Goal: Information Seeking & Learning: Learn about a topic

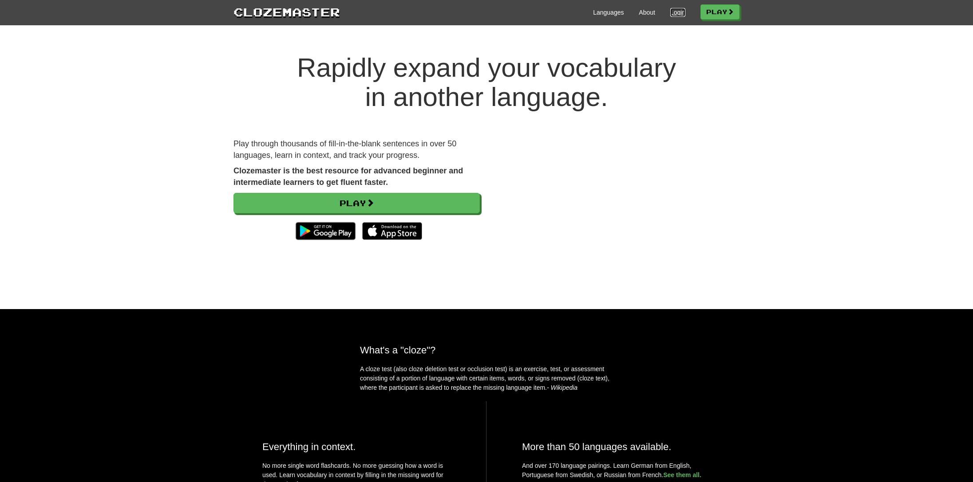
click at [675, 8] on link "Login" at bounding box center [677, 12] width 15 height 9
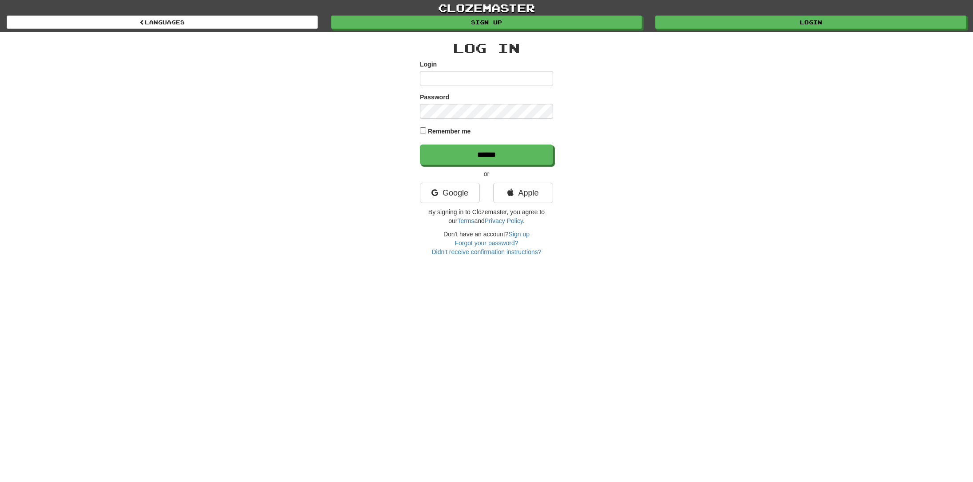
click at [516, 81] on input "Login" at bounding box center [486, 78] width 133 height 15
click at [466, 192] on link "Google" at bounding box center [450, 193] width 60 height 20
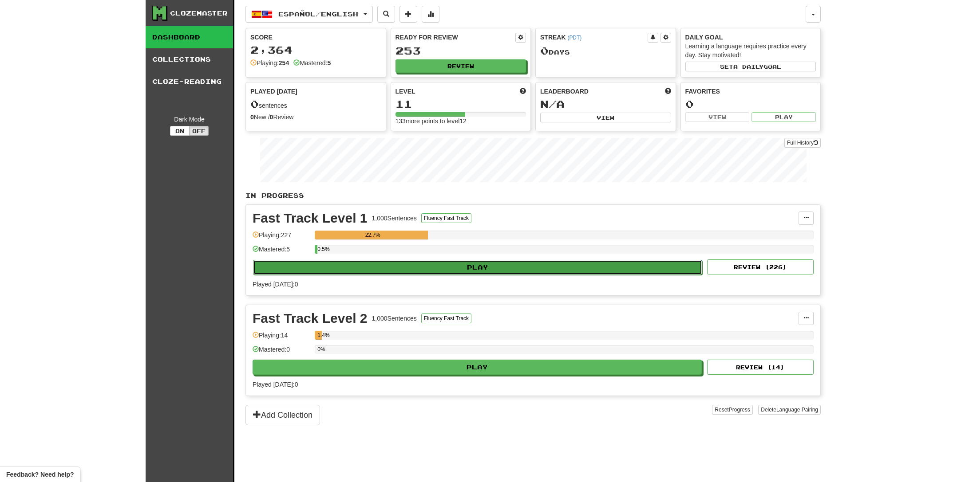
click at [404, 269] on button "Play" at bounding box center [477, 267] width 449 height 15
select select "**"
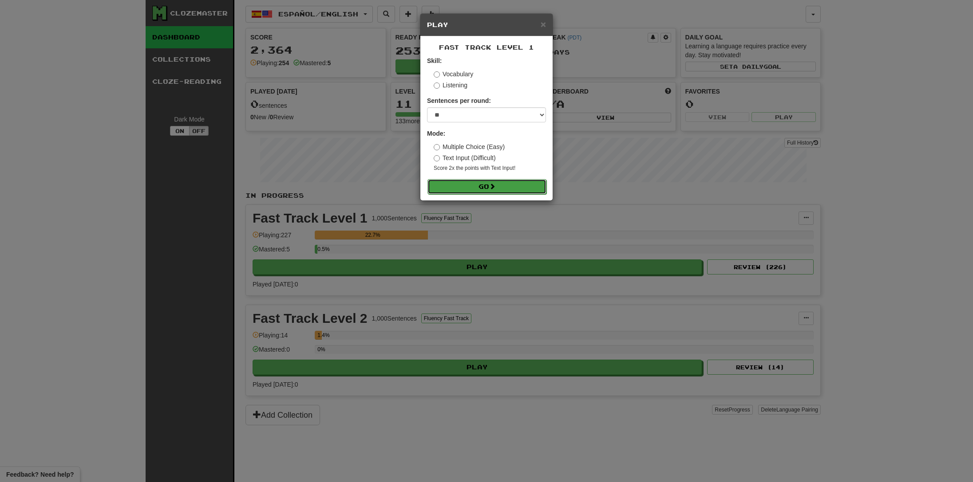
click at [486, 193] on button "Go" at bounding box center [486, 186] width 119 height 15
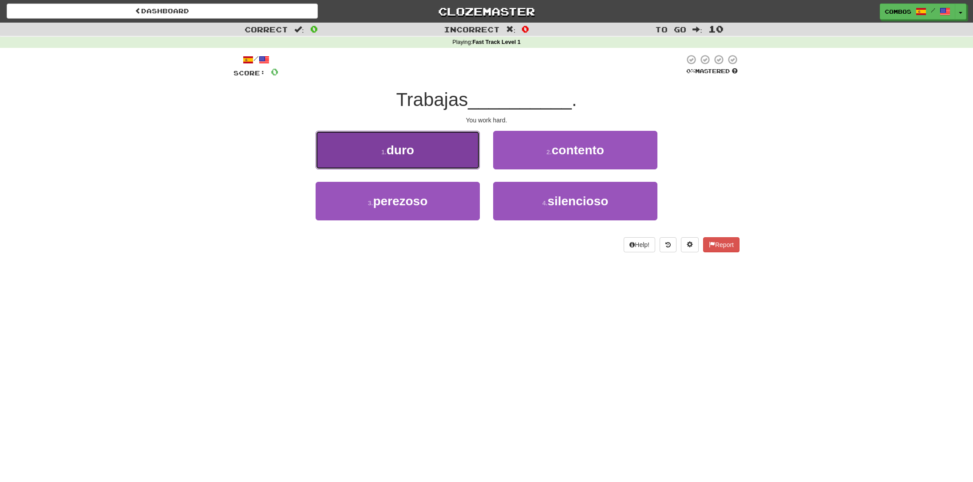
click at [456, 151] on button "1 . duro" at bounding box center [397, 150] width 164 height 39
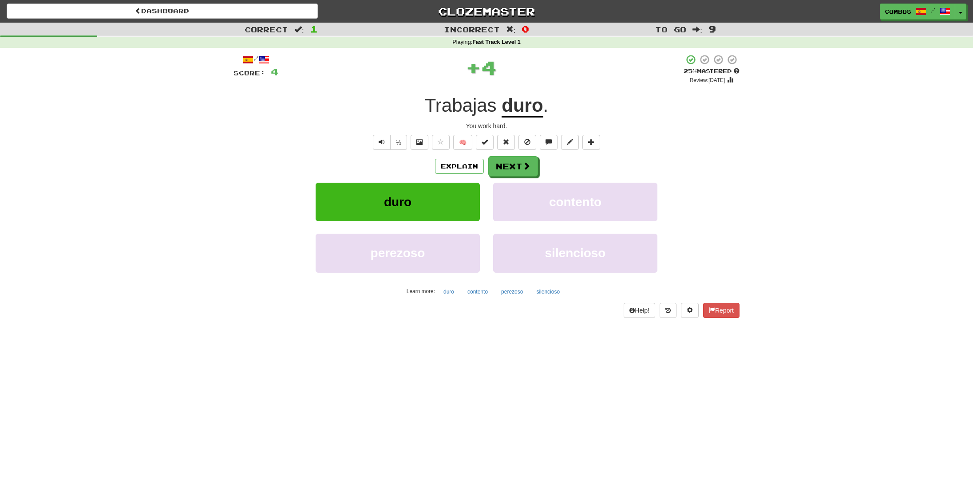
click at [534, 108] on u "duro" at bounding box center [521, 106] width 41 height 23
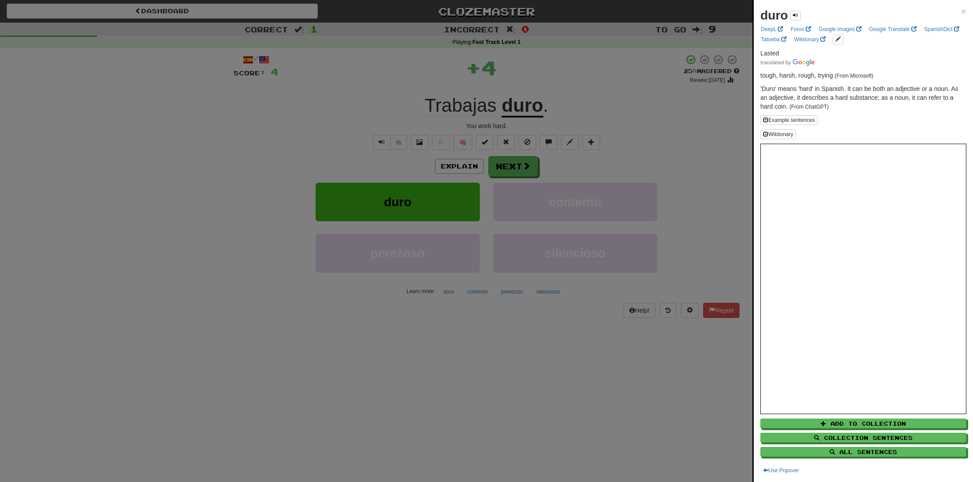
click at [563, 105] on div at bounding box center [486, 241] width 973 height 482
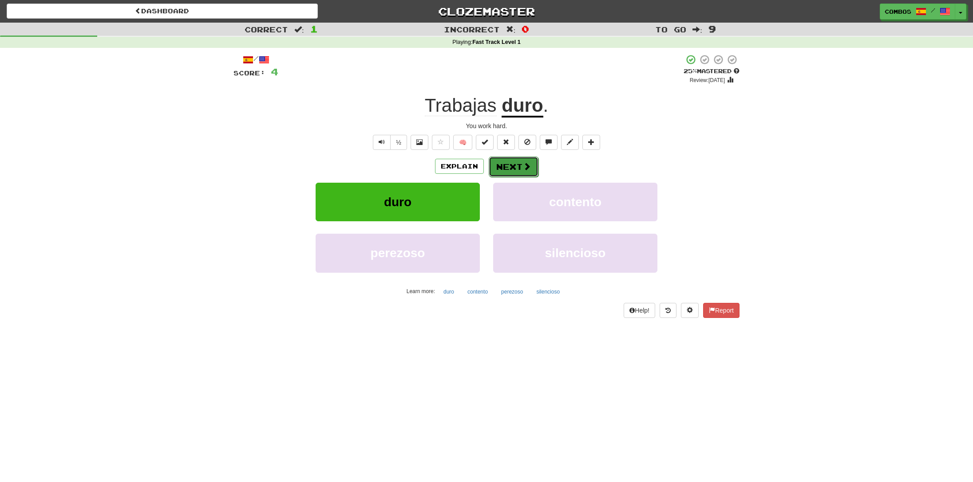
click at [516, 166] on button "Next" at bounding box center [513, 167] width 50 height 20
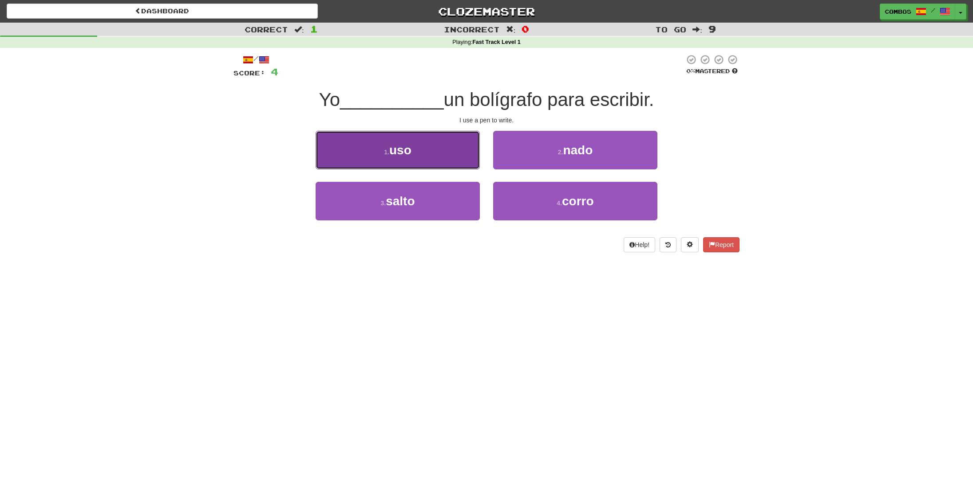
click at [466, 151] on button "1 . uso" at bounding box center [397, 150] width 164 height 39
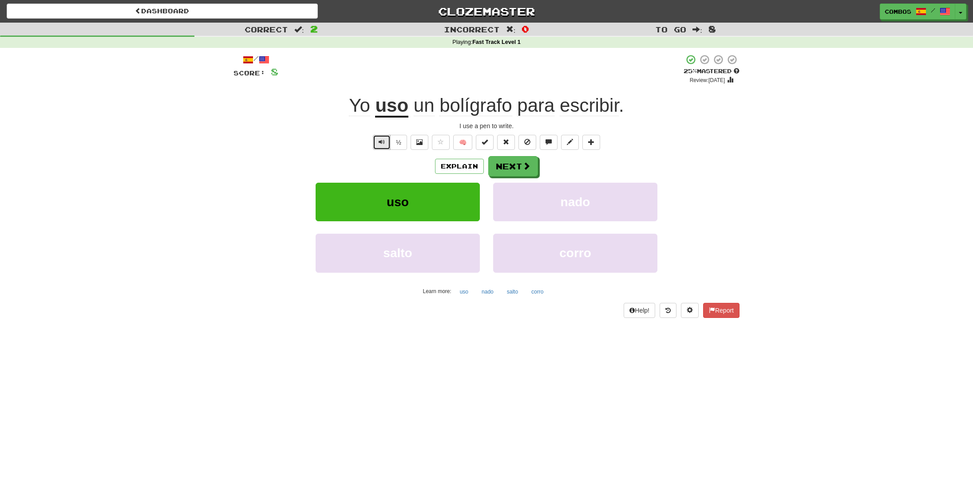
click at [383, 139] on span "Text-to-speech controls" at bounding box center [381, 142] width 6 height 6
click at [373, 146] on button "Text-to-speech controls" at bounding box center [382, 142] width 18 height 15
click at [523, 170] on span at bounding box center [527, 166] width 8 height 8
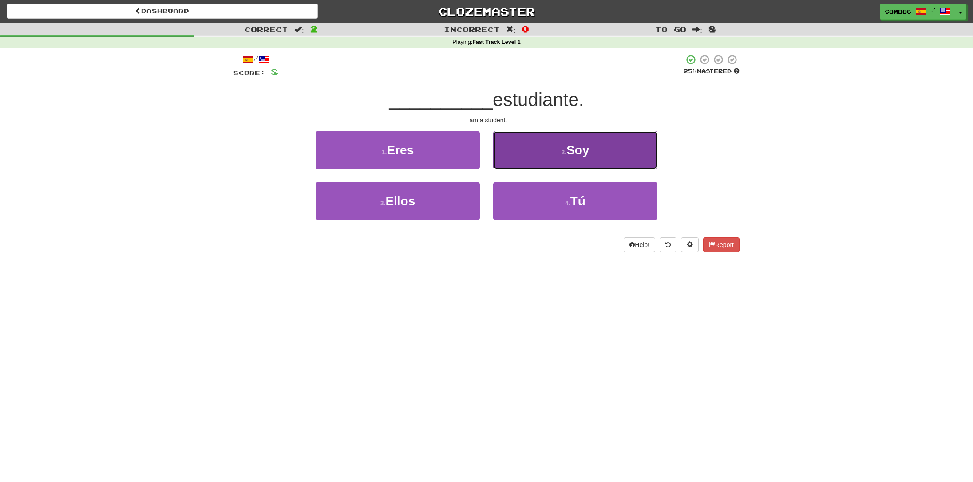
click at [523, 154] on button "2 . Soy" at bounding box center [575, 150] width 164 height 39
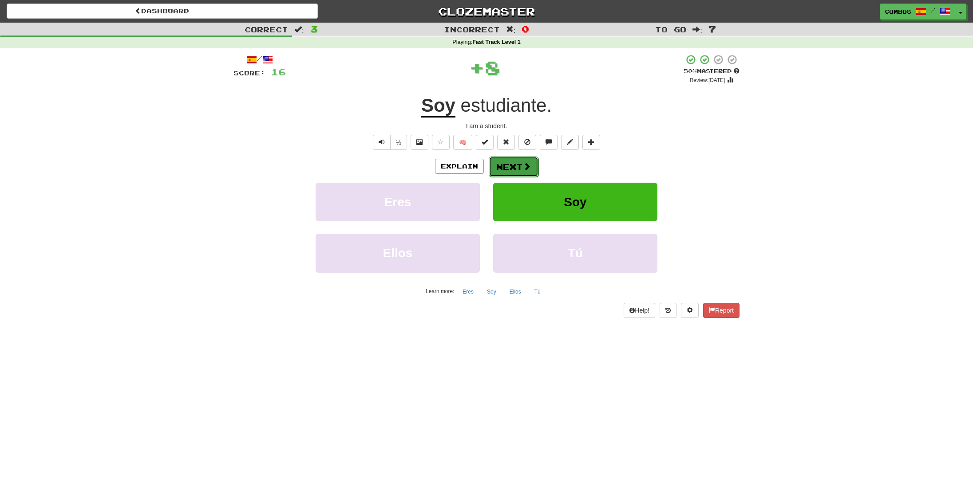
click at [511, 168] on button "Next" at bounding box center [513, 167] width 50 height 20
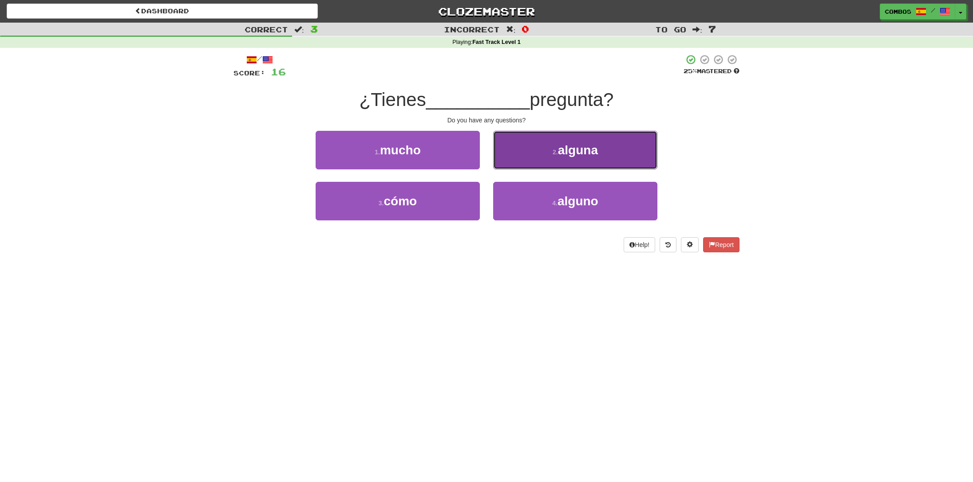
click at [520, 162] on button "2 . alguna" at bounding box center [575, 150] width 164 height 39
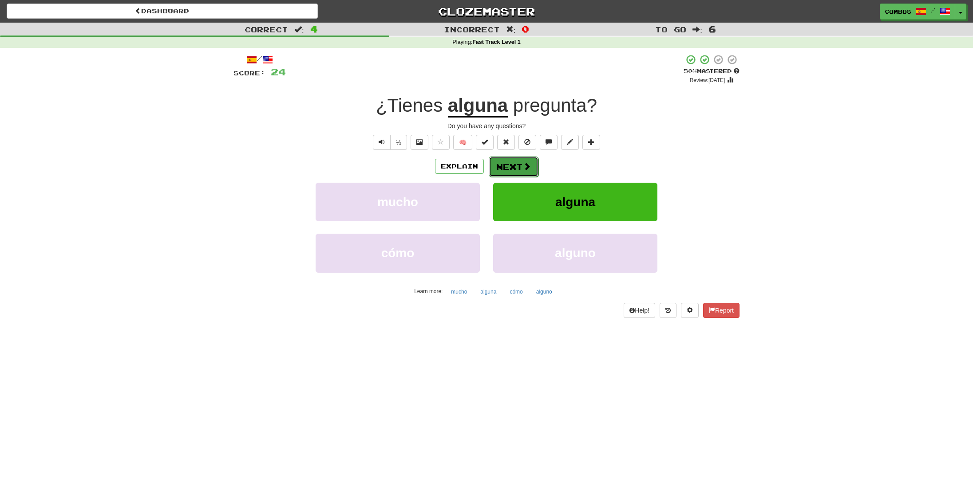
click at [512, 173] on button "Next" at bounding box center [513, 167] width 50 height 20
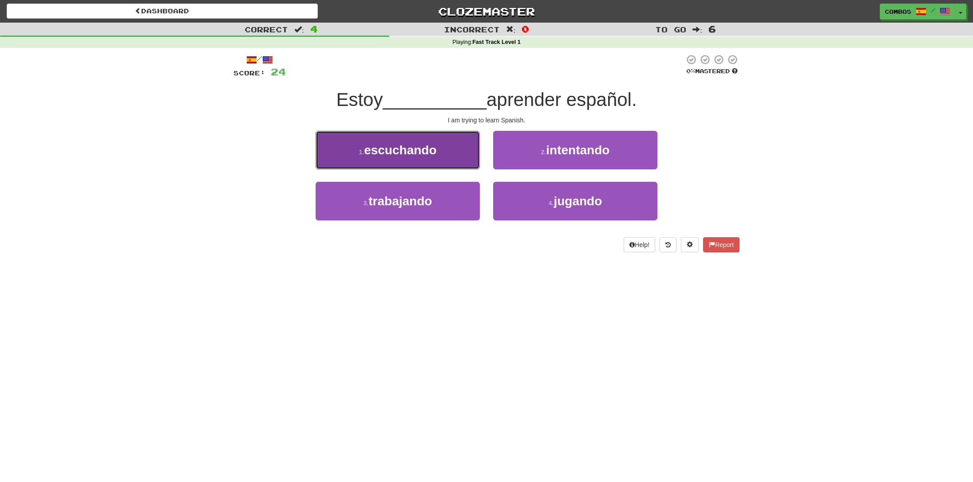
click at [473, 166] on button "1 . escuchando" at bounding box center [397, 150] width 164 height 39
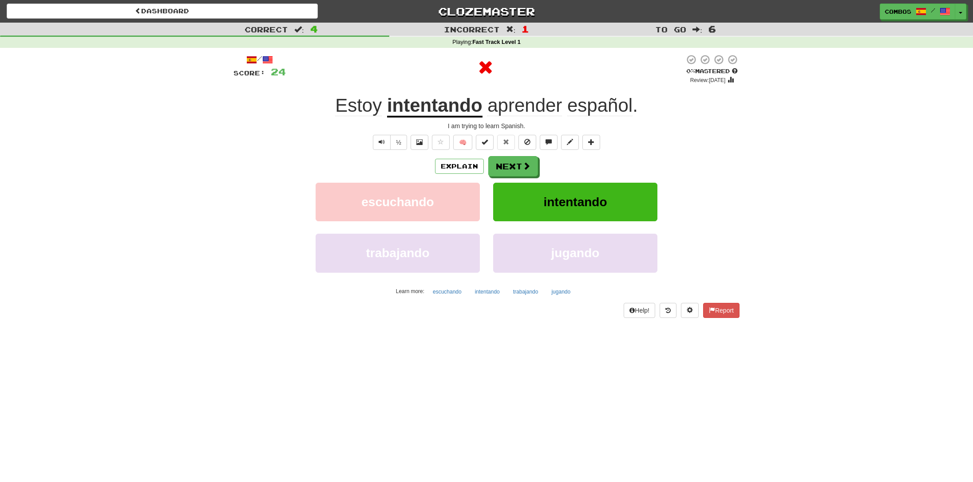
click at [461, 112] on u "intentando" at bounding box center [434, 106] width 95 height 23
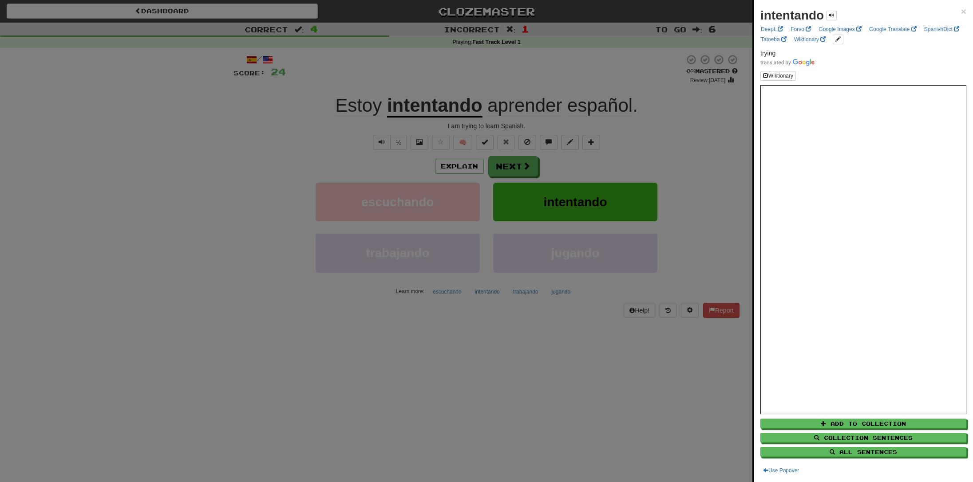
click at [461, 112] on div at bounding box center [486, 241] width 973 height 482
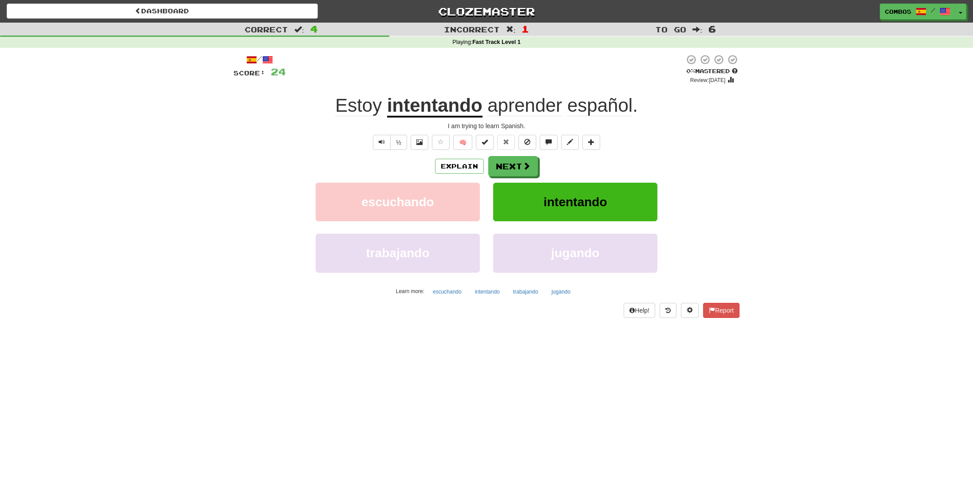
click at [372, 145] on div "½" at bounding box center [389, 142] width 36 height 15
click at [377, 144] on button "Text-to-speech controls" at bounding box center [382, 142] width 18 height 15
click at [509, 170] on button "Next" at bounding box center [513, 167] width 50 height 20
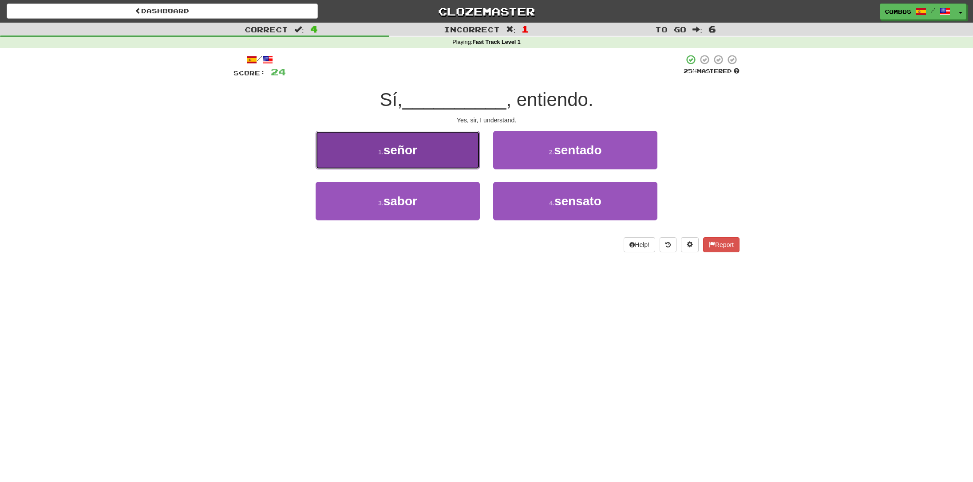
click at [467, 160] on button "1 . señor" at bounding box center [397, 150] width 164 height 39
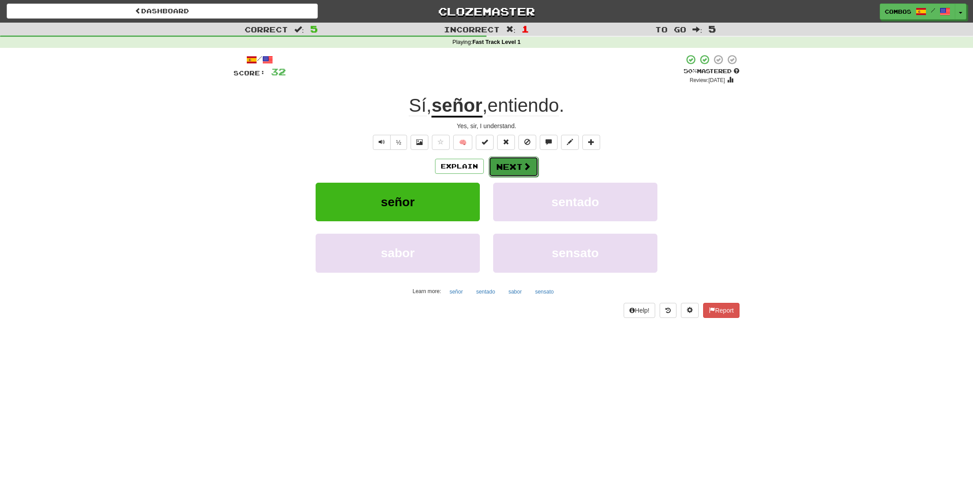
click at [505, 160] on button "Next" at bounding box center [513, 167] width 50 height 20
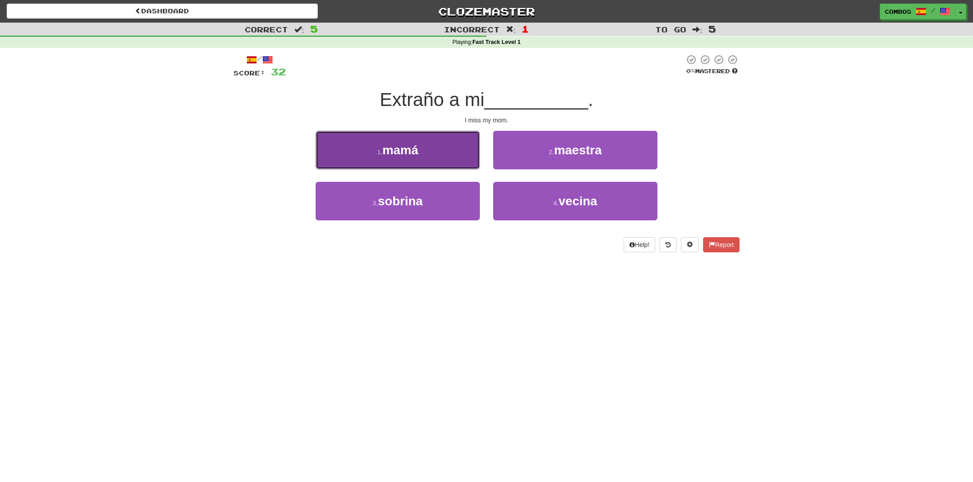
click at [457, 147] on button "1 . mamá" at bounding box center [397, 150] width 164 height 39
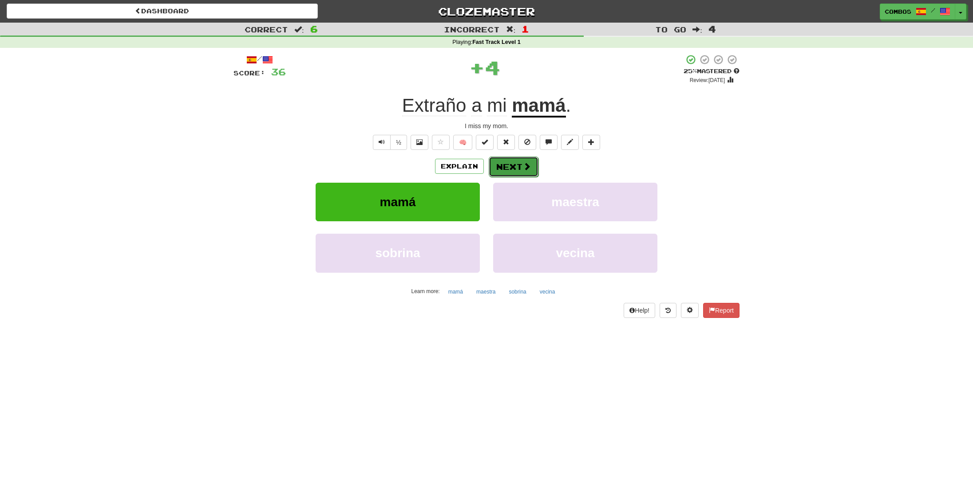
click at [512, 171] on button "Next" at bounding box center [513, 167] width 50 height 20
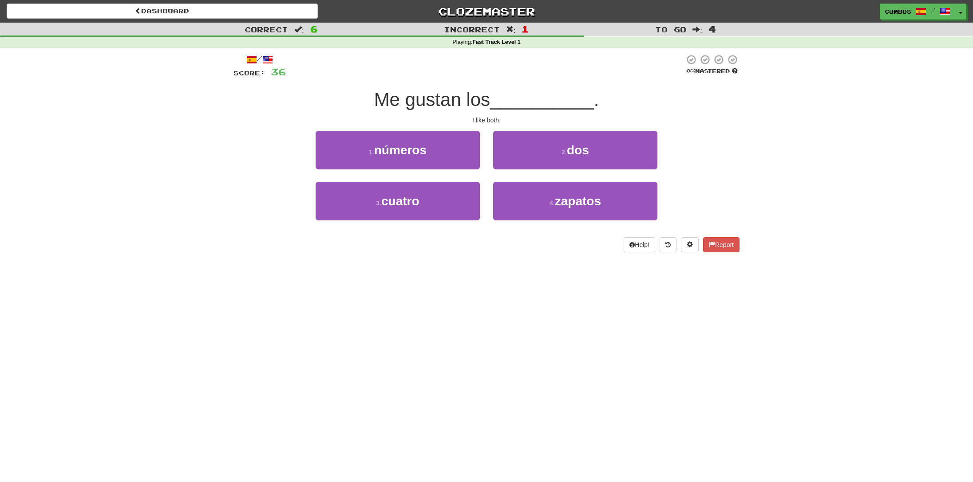
click at [497, 117] on div "I like both." at bounding box center [486, 120] width 506 height 9
click at [508, 106] on span "__________" at bounding box center [542, 99] width 104 height 21
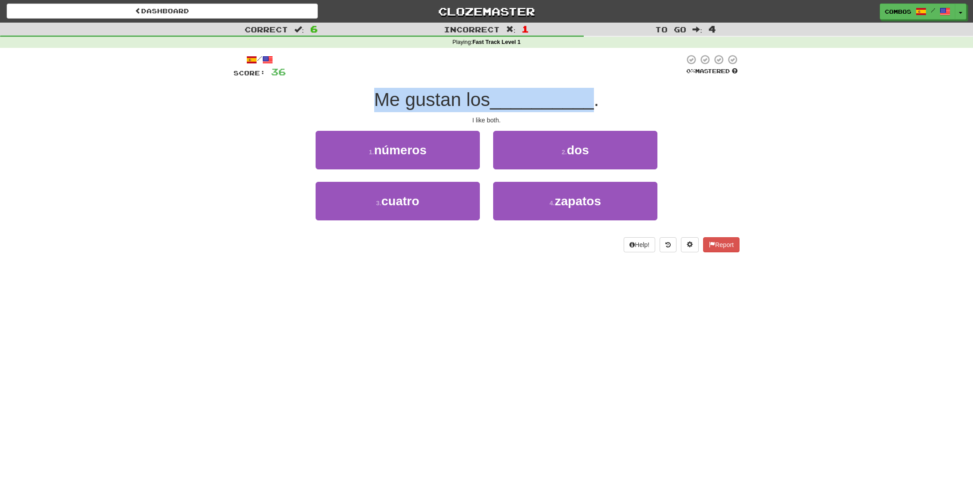
click at [508, 106] on span "__________" at bounding box center [542, 99] width 104 height 21
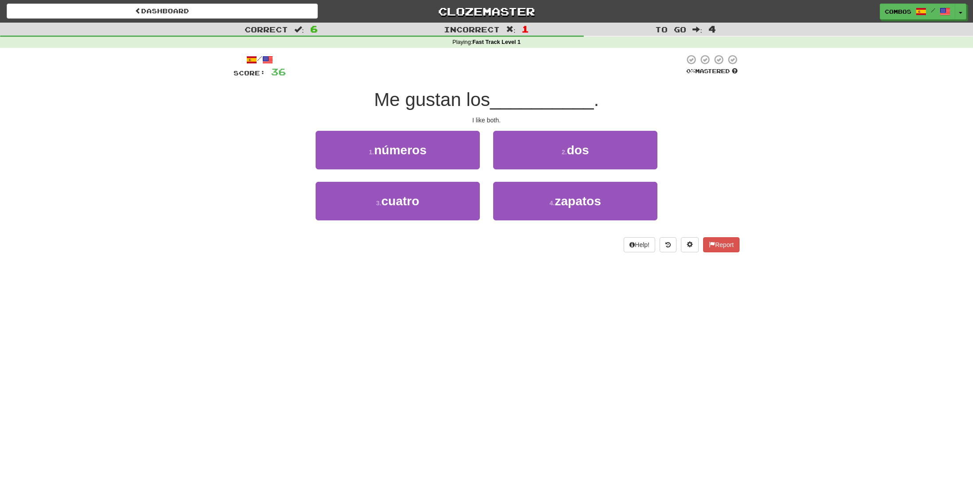
click at [516, 114] on div "/ Score: 36 0 % Mastered Me gustan los __________ . I like both. 1 . números 2 …" at bounding box center [486, 153] width 506 height 198
click at [504, 150] on button "2 . dos" at bounding box center [575, 150] width 164 height 39
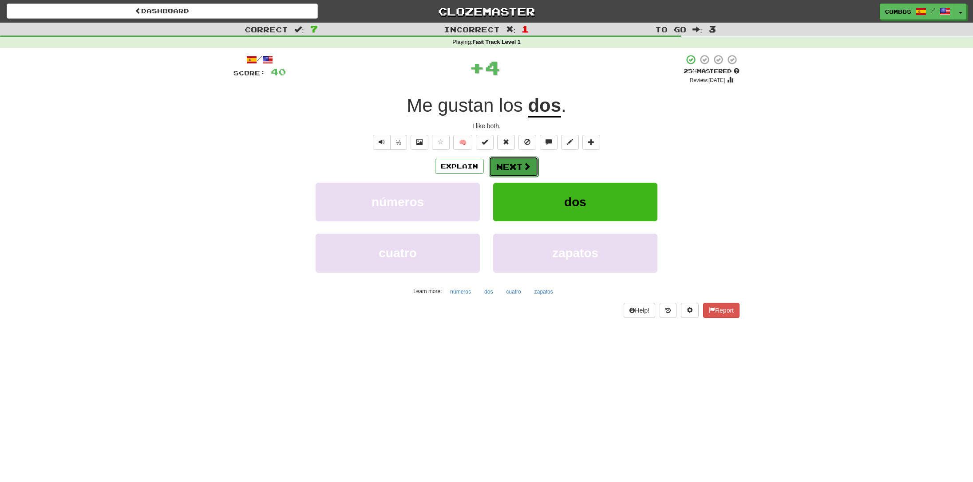
click at [515, 170] on button "Next" at bounding box center [513, 167] width 50 height 20
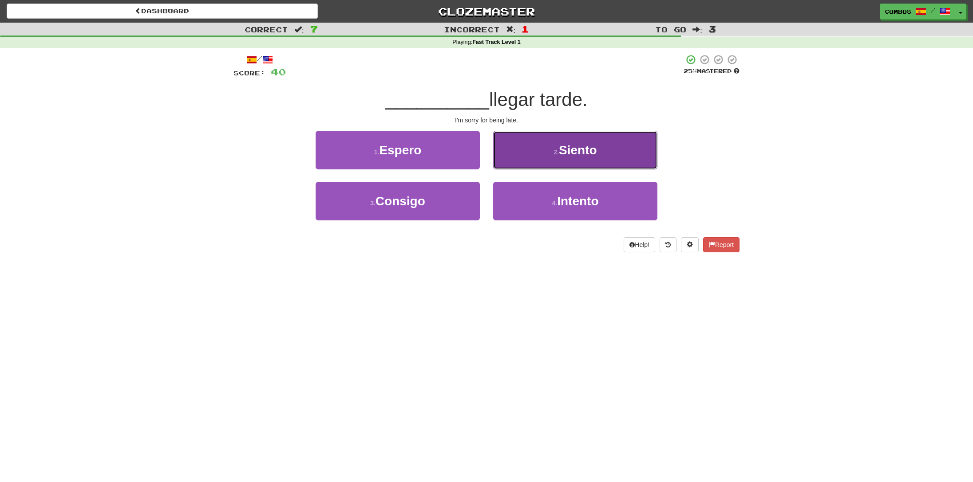
click at [511, 164] on button "2 . Siento" at bounding box center [575, 150] width 164 height 39
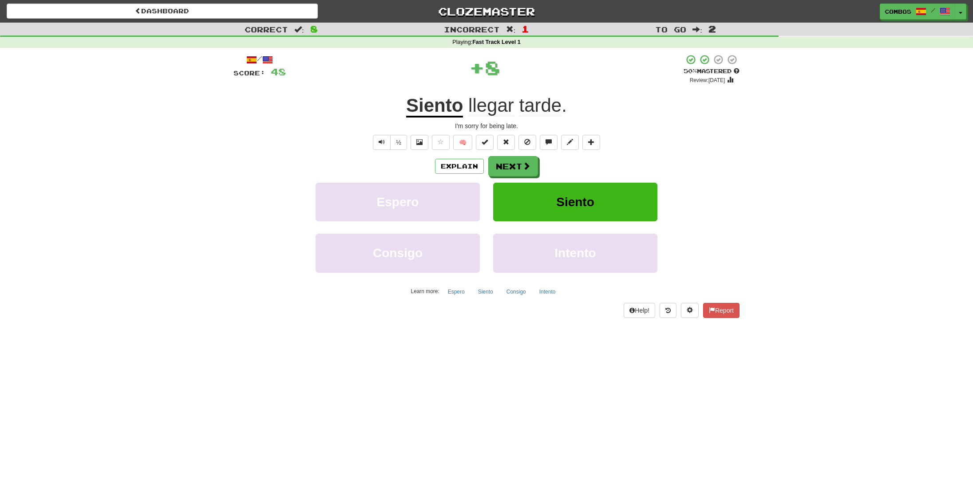
click at [445, 109] on u "Siento" at bounding box center [434, 106] width 57 height 23
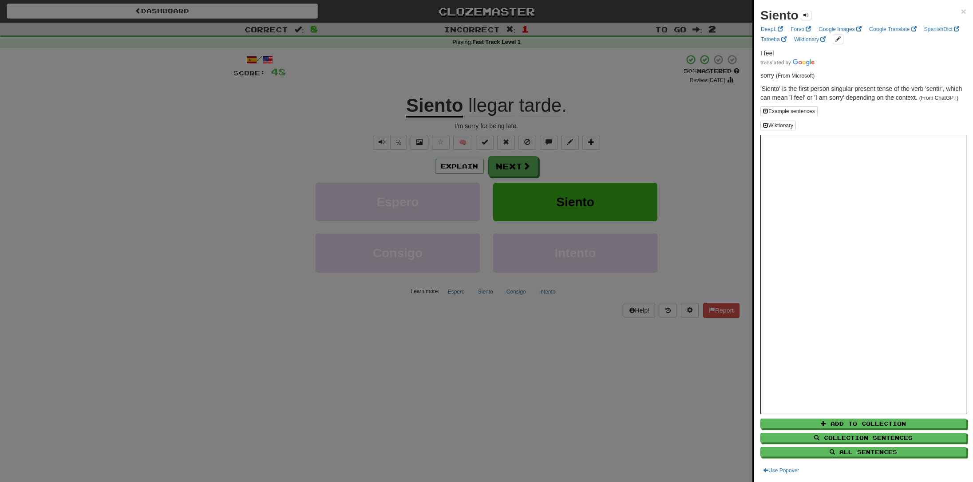
click at [415, 122] on div at bounding box center [486, 241] width 973 height 482
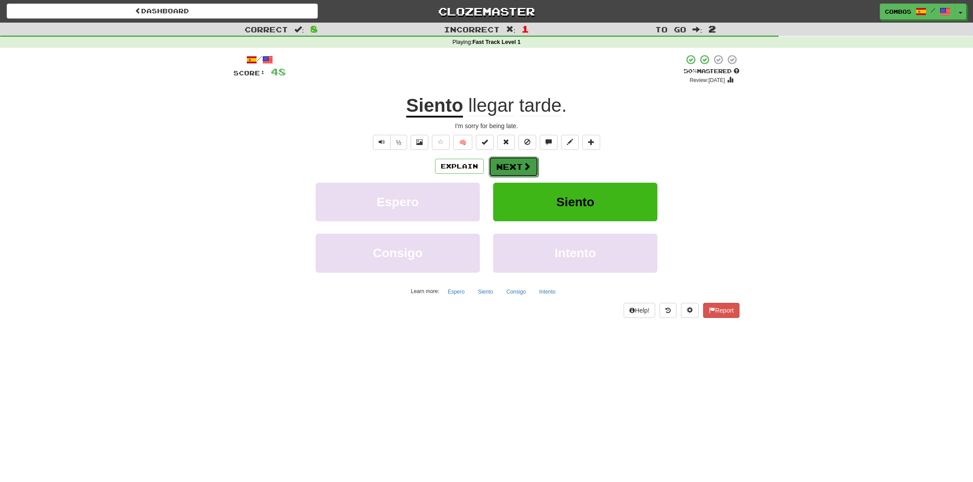
click at [536, 169] on button "Next" at bounding box center [513, 167] width 50 height 20
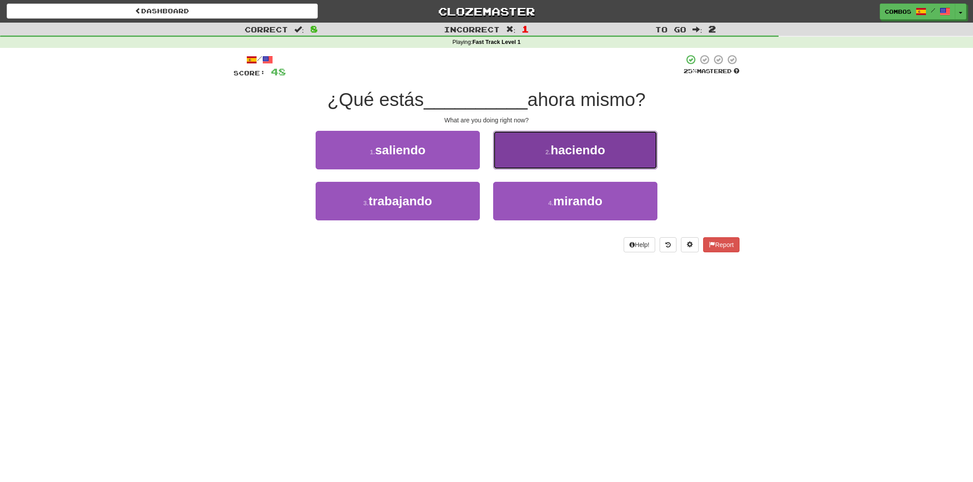
click at [526, 153] on button "2 . haciendo" at bounding box center [575, 150] width 164 height 39
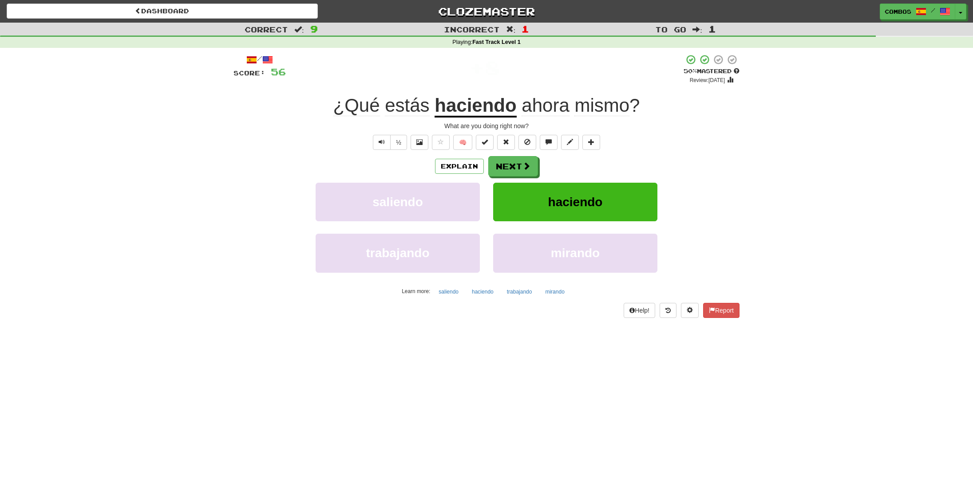
click at [476, 112] on u "haciendo" at bounding box center [475, 106] width 82 height 23
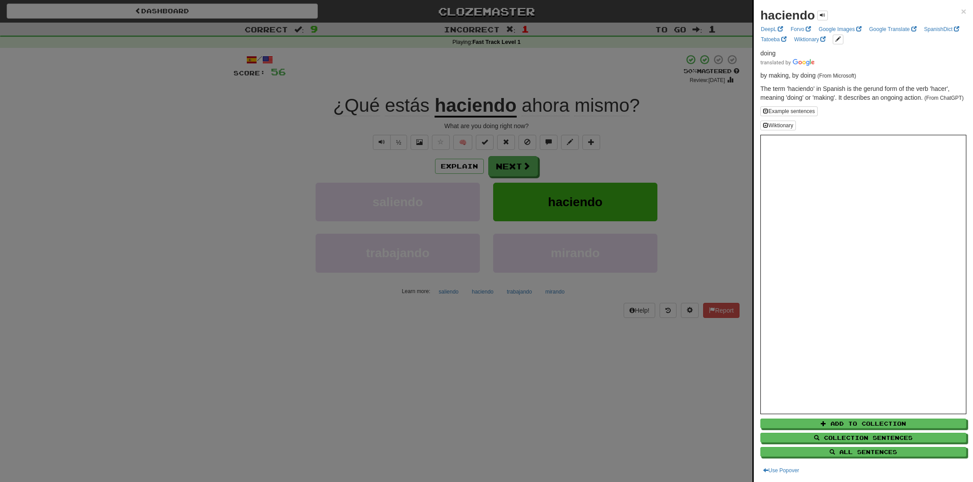
click at [461, 133] on div at bounding box center [486, 241] width 973 height 482
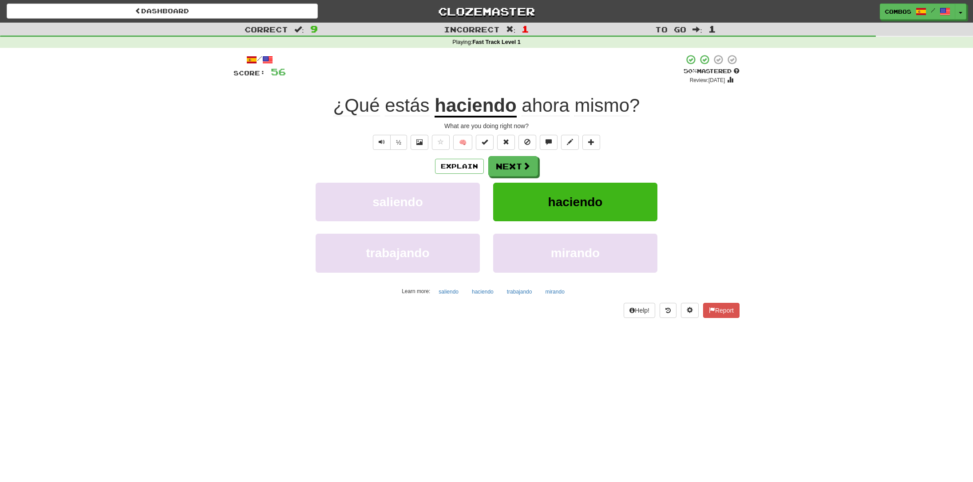
click at [559, 107] on span "ahora" at bounding box center [544, 105] width 47 height 21
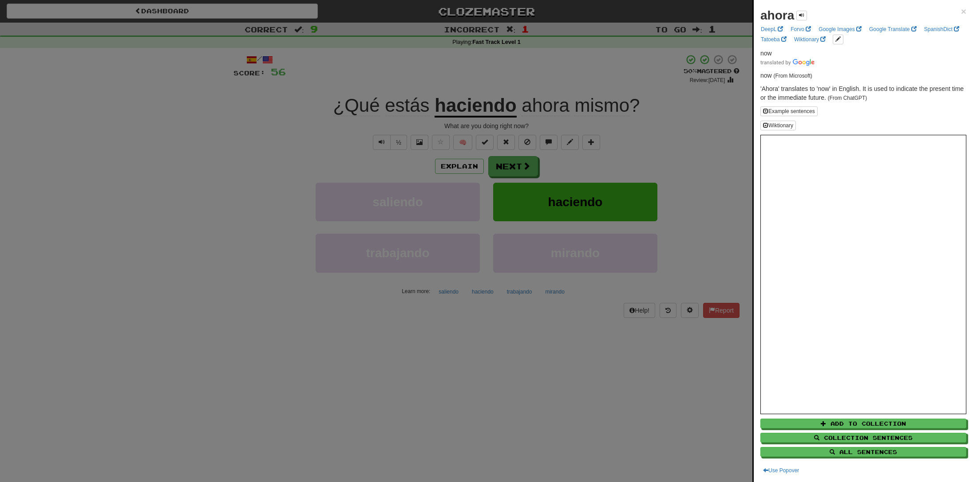
click at [597, 104] on div at bounding box center [486, 241] width 973 height 482
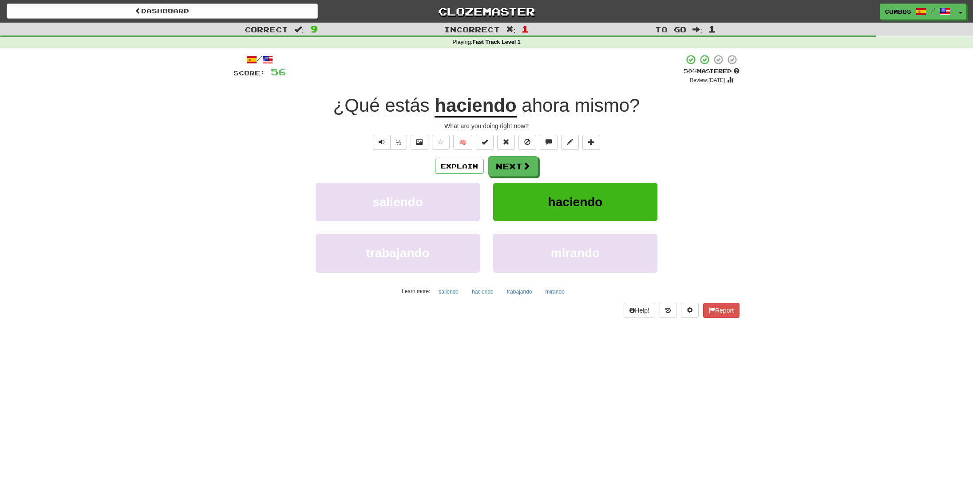
click at [604, 105] on span "mismo" at bounding box center [601, 105] width 55 height 21
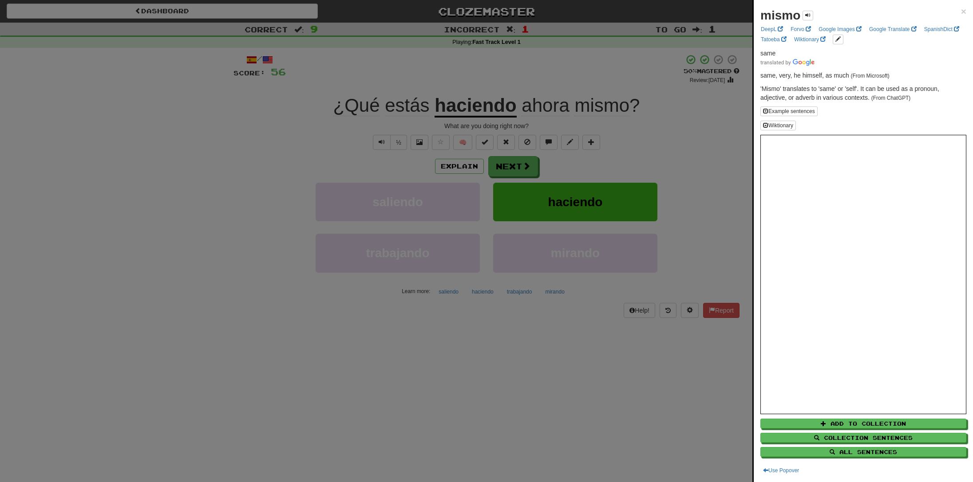
click at [583, 138] on div at bounding box center [486, 241] width 973 height 482
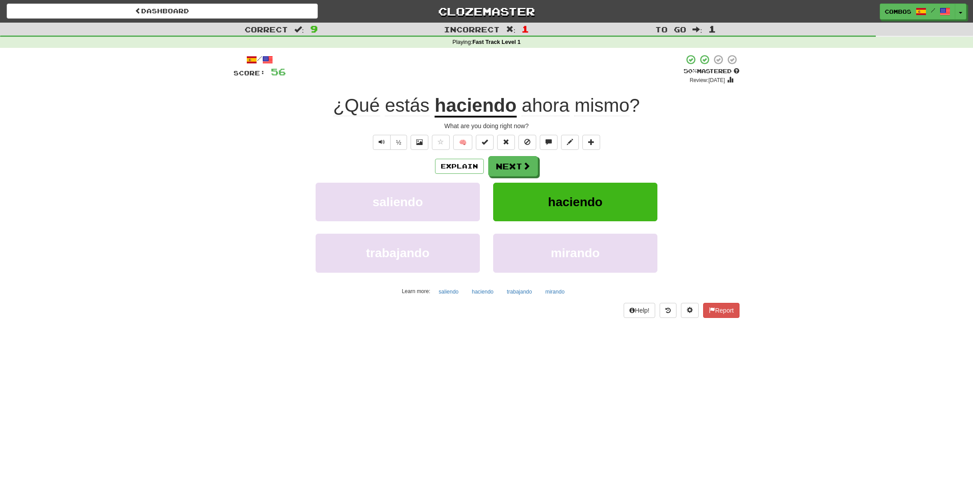
click at [651, 116] on div "¿Qué estás haciendo ahora mismo ?" at bounding box center [486, 106] width 506 height 24
click at [652, 115] on div "¿Qué estás haciendo ahora mismo ?" at bounding box center [486, 106] width 506 height 24
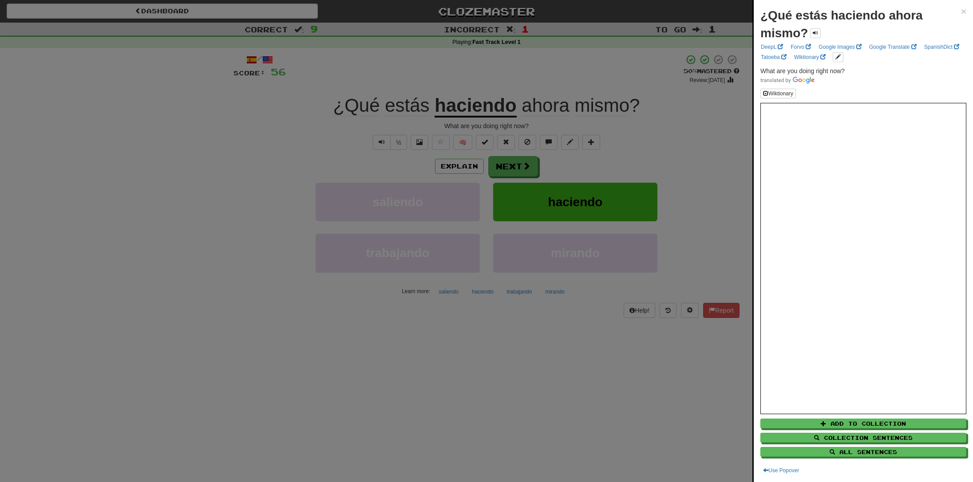
click at [652, 115] on div at bounding box center [486, 241] width 973 height 482
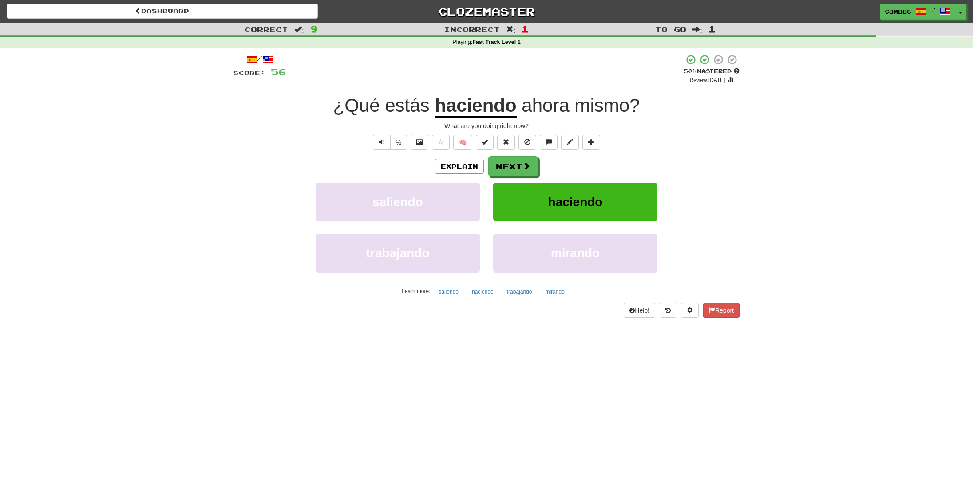
click at [652, 115] on div "¿Qué estás haciendo ahora mismo ?" at bounding box center [486, 106] width 506 height 24
click at [633, 102] on span "ahora mismo ?" at bounding box center [577, 105] width 123 height 21
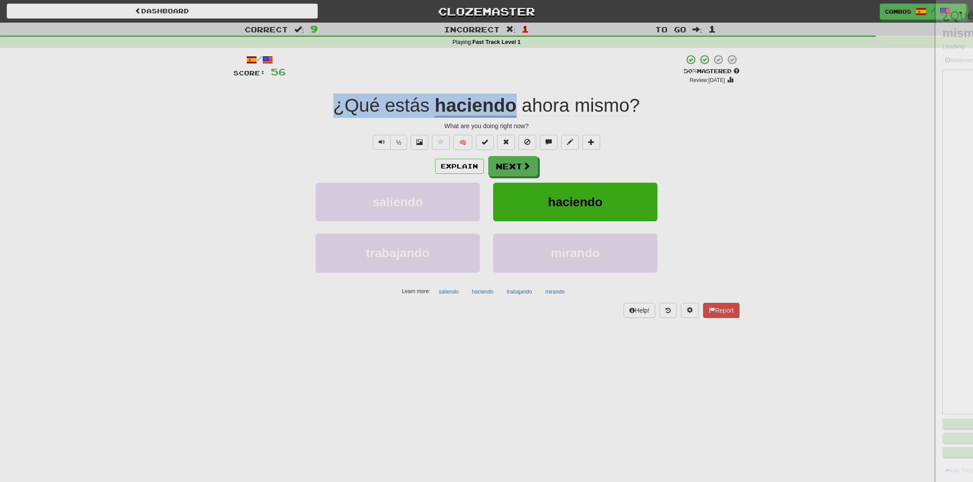
copy div "¿Qué estás haciendo"
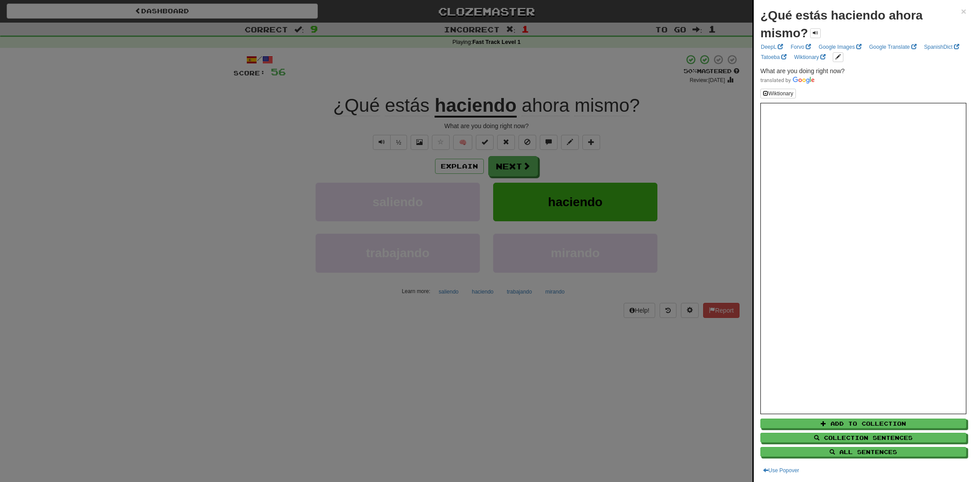
click at [441, 96] on div at bounding box center [486, 241] width 973 height 482
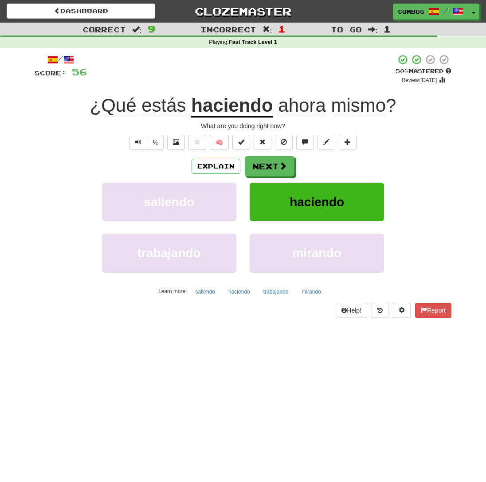
click at [363, 106] on span "mismo" at bounding box center [358, 105] width 55 height 21
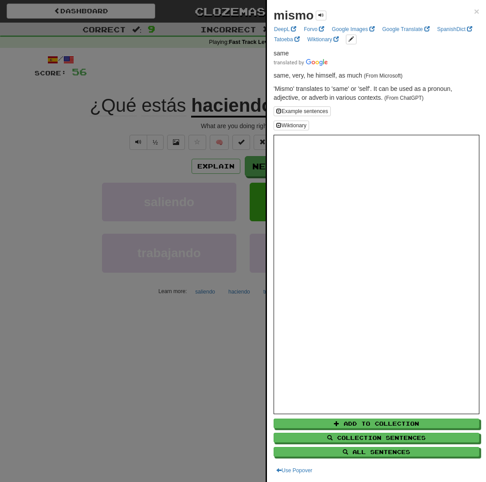
click at [214, 88] on div at bounding box center [243, 241] width 486 height 482
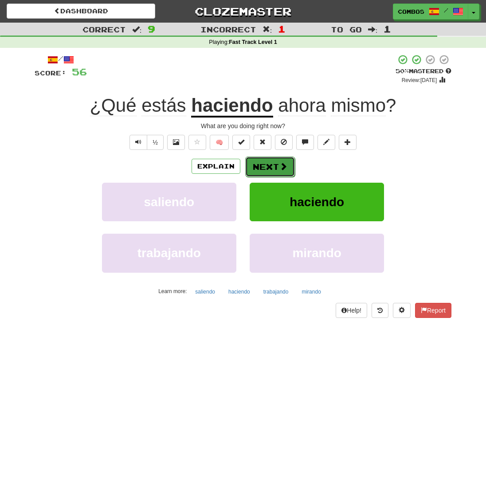
click at [282, 176] on button "Next" at bounding box center [270, 167] width 50 height 20
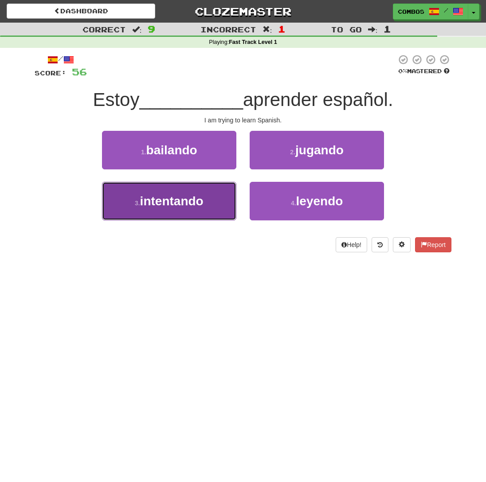
click at [221, 212] on button "3 . intentando" at bounding box center [169, 201] width 134 height 39
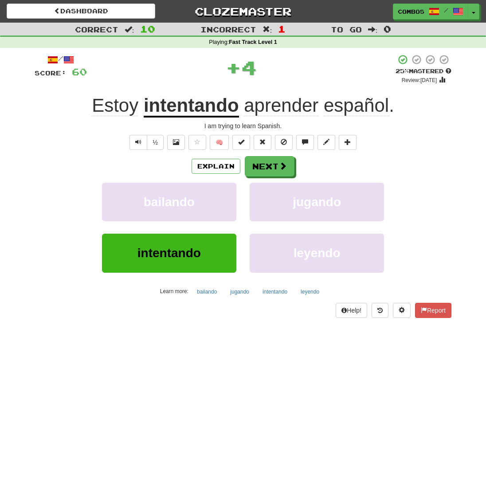
click at [409, 107] on div "Estoy intentando aprender español ." at bounding box center [243, 106] width 417 height 24
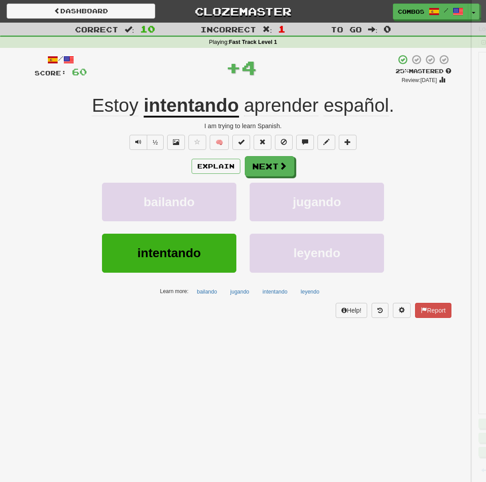
click at [409, 107] on body "Dashboard Clozemaster Combos / Toggle Dropdown Dashboard Leaderboard Activity F…" at bounding box center [243, 398] width 486 height 797
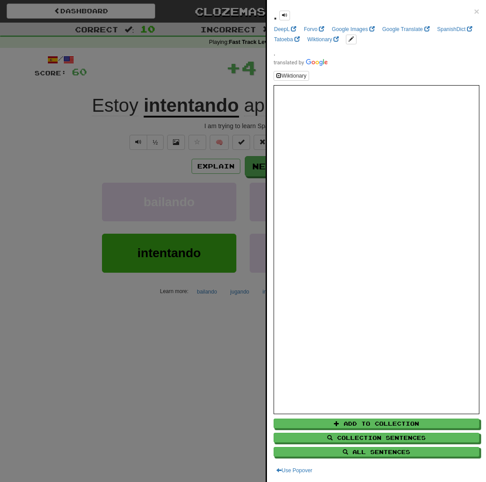
click at [89, 104] on div at bounding box center [243, 241] width 486 height 482
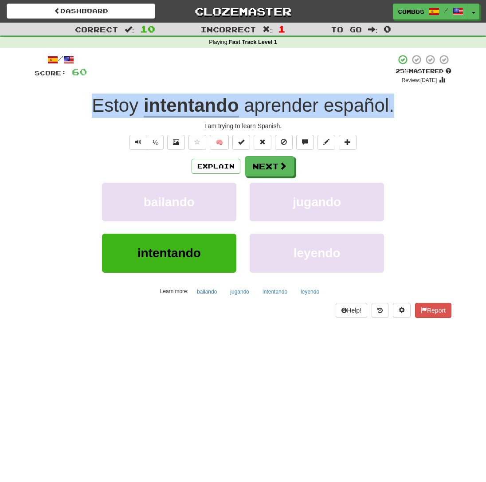
drag, startPoint x: 90, startPoint y: 105, endPoint x: 410, endPoint y: 114, distance: 320.0
click at [410, 114] on div "Estoy intentando aprender español ." at bounding box center [243, 106] width 417 height 24
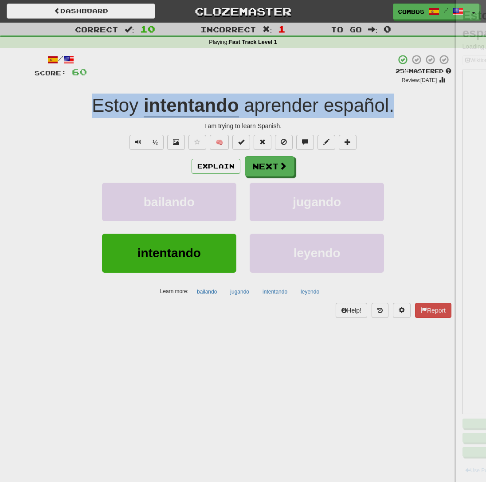
copy div "Estoy intentando aprender español ."
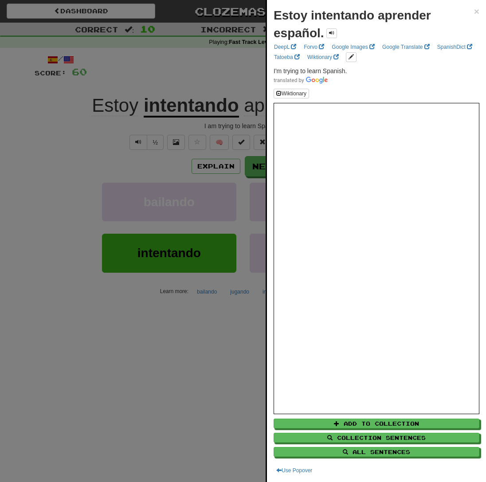
click at [139, 242] on div at bounding box center [243, 241] width 486 height 482
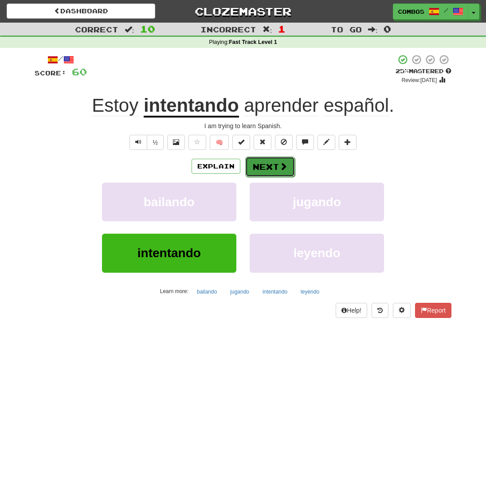
click at [259, 169] on button "Next" at bounding box center [270, 167] width 50 height 20
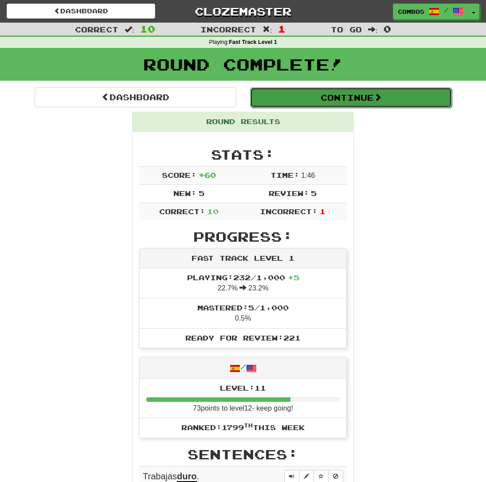
click at [316, 96] on button "Continue" at bounding box center [351, 97] width 202 height 20
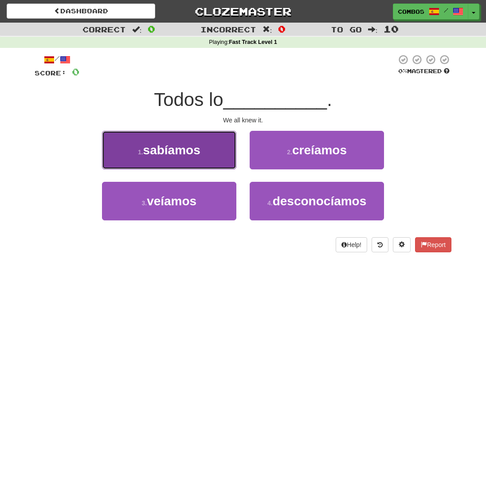
click at [221, 150] on button "1 . sabíamos" at bounding box center [169, 150] width 134 height 39
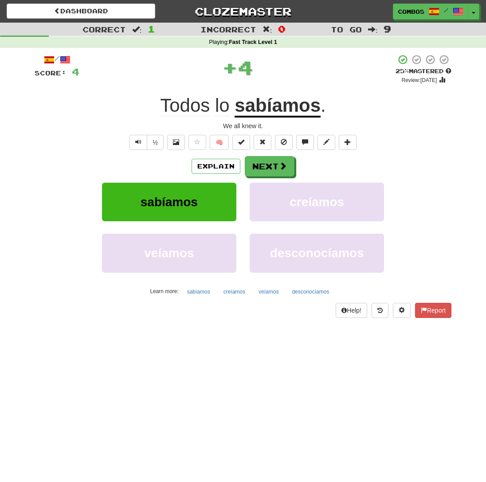
click at [358, 111] on div "Todos lo sabíamos ." at bounding box center [243, 106] width 417 height 24
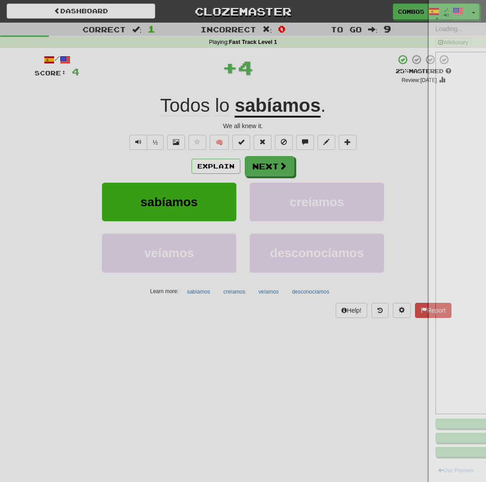
click at [358, 111] on div at bounding box center [243, 241] width 486 height 482
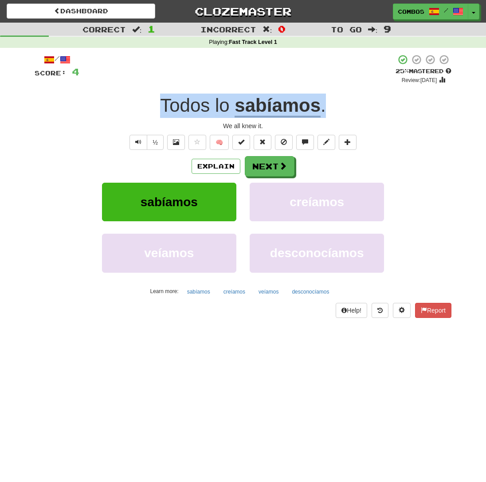
drag, startPoint x: 361, startPoint y: 103, endPoint x: 159, endPoint y: 108, distance: 201.5
click at [159, 108] on div "Todos lo sabíamos ." at bounding box center [243, 106] width 417 height 24
copy div "Todos lo sabíamos ."
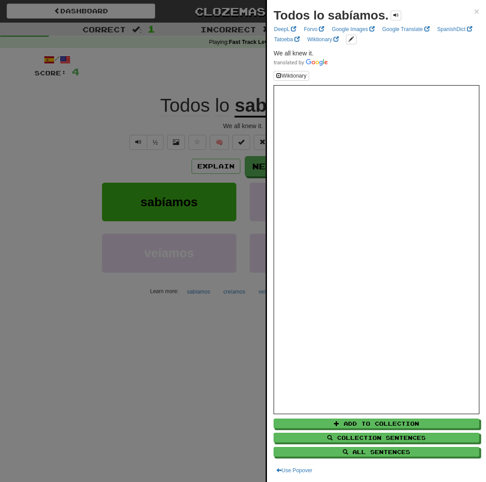
click at [128, 114] on div at bounding box center [243, 241] width 486 height 482
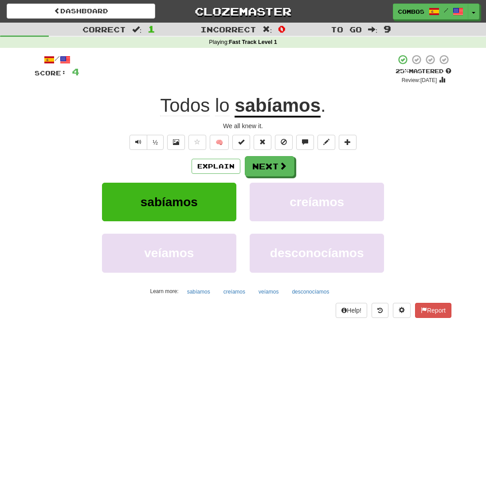
click at [403, 168] on div "Explain Next" at bounding box center [243, 166] width 417 height 20
click at [281, 170] on span at bounding box center [284, 166] width 8 height 8
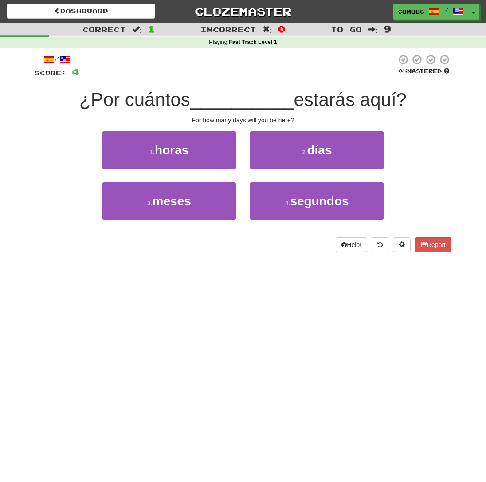
click at [230, 105] on span "__________" at bounding box center [242, 99] width 104 height 21
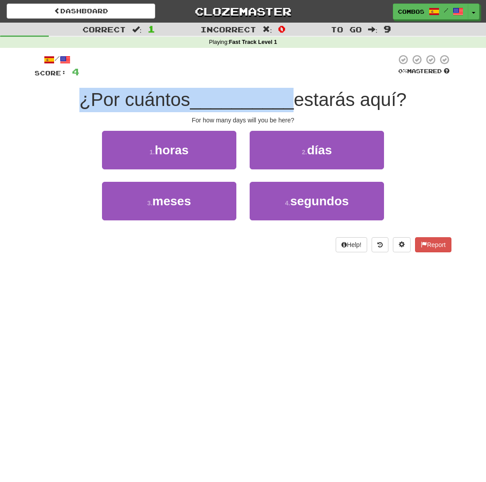
click at [230, 105] on span "__________" at bounding box center [242, 99] width 104 height 21
click at [240, 109] on span "__________" at bounding box center [242, 99] width 104 height 21
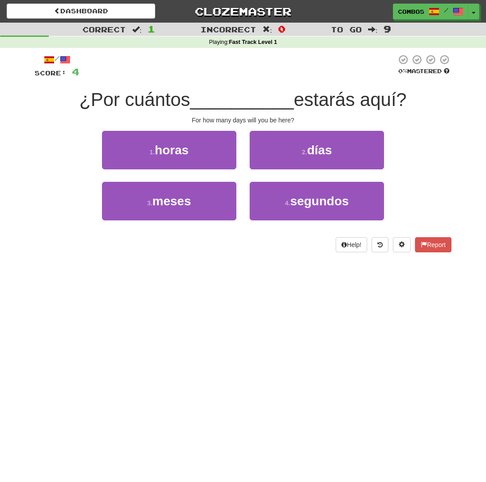
click at [240, 109] on span "__________" at bounding box center [242, 99] width 104 height 21
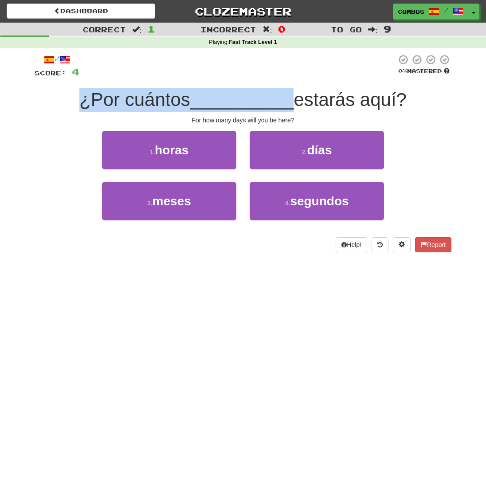
click at [240, 109] on span "__________" at bounding box center [242, 99] width 104 height 21
click at [245, 107] on span "__________" at bounding box center [242, 99] width 104 height 21
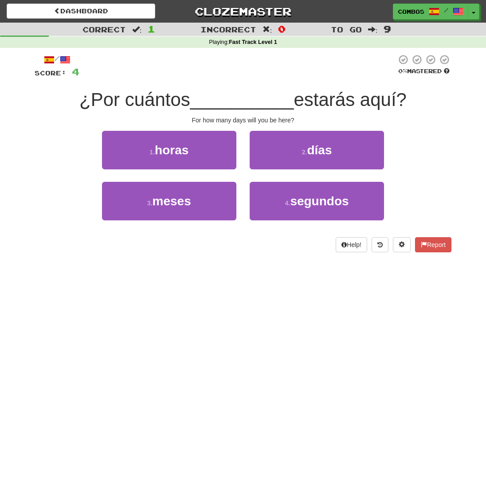
click at [438, 147] on div "1 . horas 2 . días" at bounding box center [243, 156] width 444 height 51
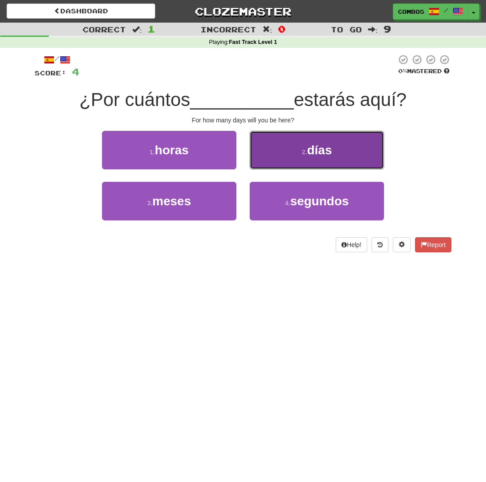
click at [341, 143] on button "2 . días" at bounding box center [317, 150] width 134 height 39
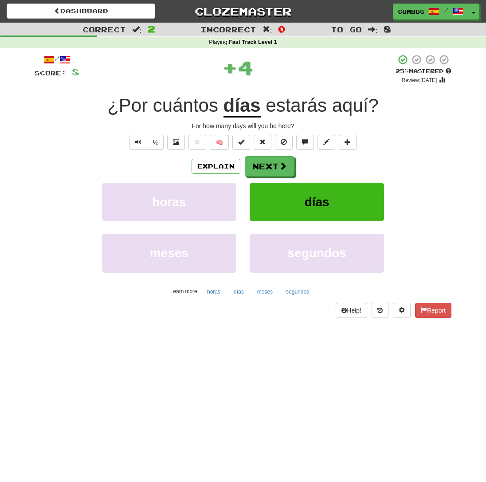
click at [383, 103] on div "¿Por cuántos días estarás aquí ?" at bounding box center [243, 106] width 417 height 24
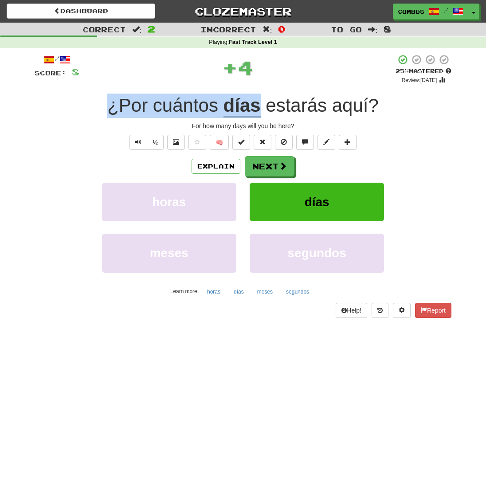
click at [383, 103] on div "¿Por cuántos días estarás aquí ?" at bounding box center [243, 106] width 417 height 24
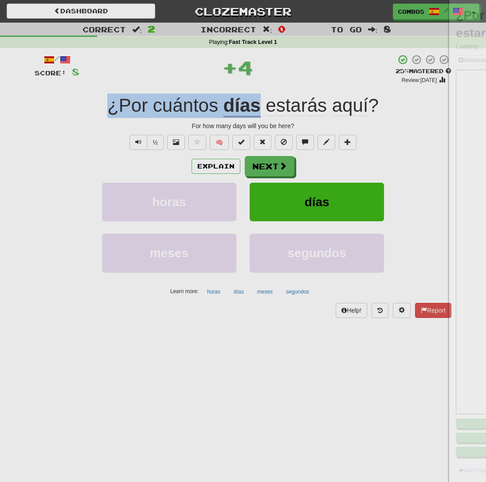
copy div "¿Por cuántos días"
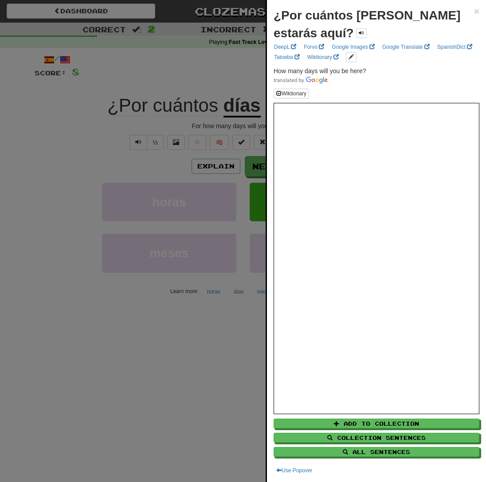
click at [208, 266] on div at bounding box center [243, 241] width 486 height 482
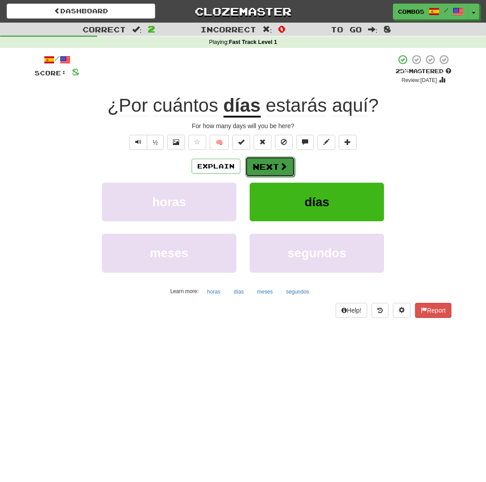
click at [278, 167] on button "Next" at bounding box center [270, 167] width 50 height 20
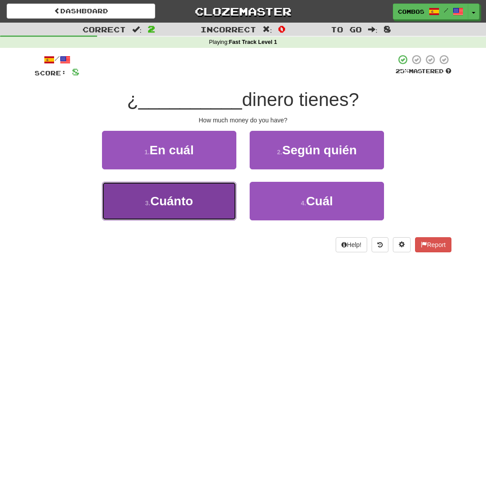
click at [217, 204] on button "3 . Cuánto" at bounding box center [169, 201] width 134 height 39
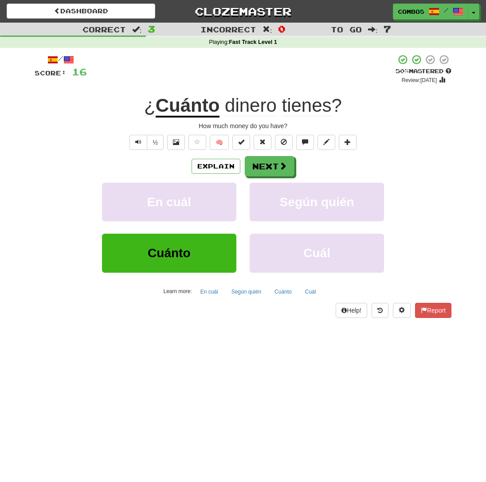
click at [363, 103] on div "¿ Cuánto dinero tienes ?" at bounding box center [243, 106] width 417 height 24
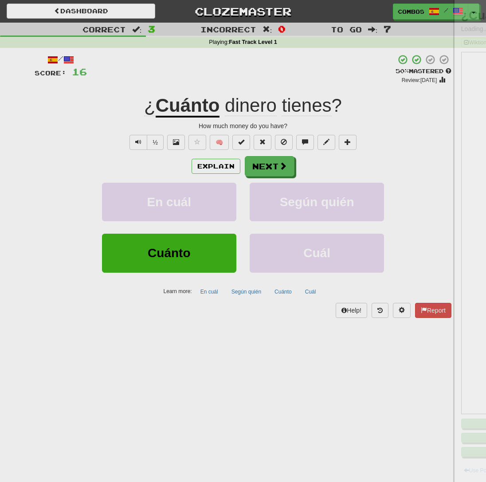
click at [363, 103] on div at bounding box center [243, 241] width 486 height 482
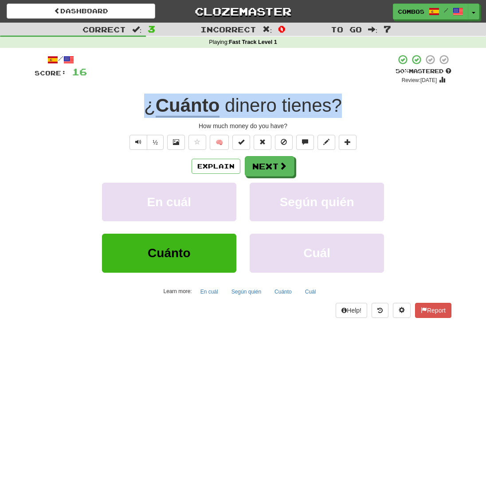
drag, startPoint x: 353, startPoint y: 109, endPoint x: 113, endPoint y: 100, distance: 240.6
click at [113, 100] on div "¿ Cuánto dinero tienes ?" at bounding box center [243, 106] width 417 height 24
copy div "¿ Cuánto dinero tienes ?"
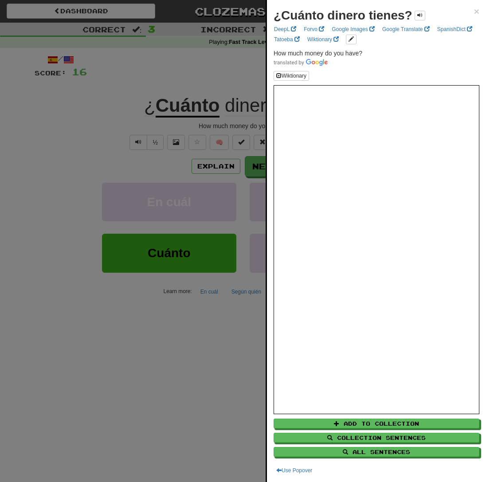
click at [173, 380] on div at bounding box center [243, 241] width 486 height 482
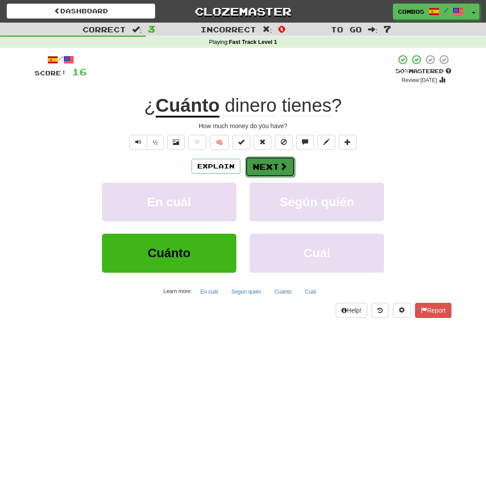
click at [273, 171] on button "Next" at bounding box center [270, 167] width 50 height 20
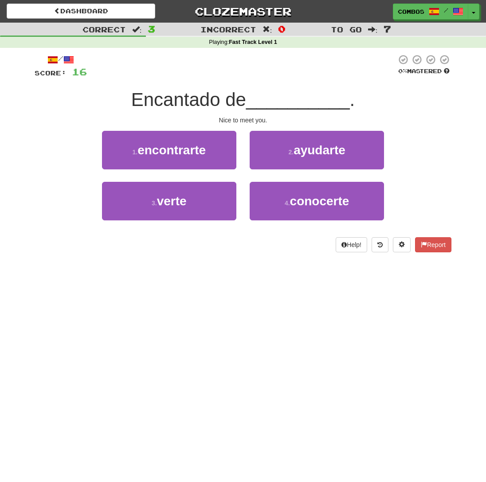
click at [339, 319] on div "Dashboard Clozemaster Combos / Toggle Dropdown Dashboard Leaderboard Activity F…" at bounding box center [243, 241] width 486 height 482
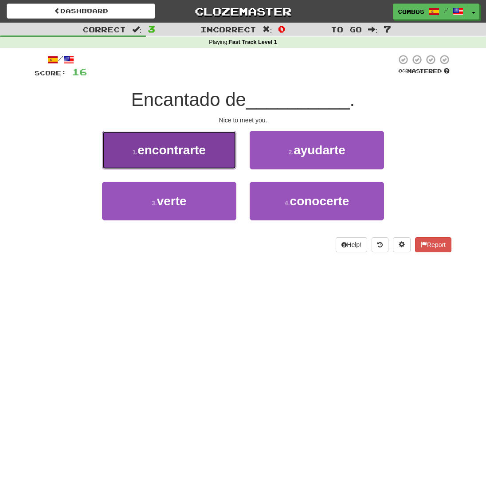
click at [200, 164] on button "1 . encontrarte" at bounding box center [169, 150] width 134 height 39
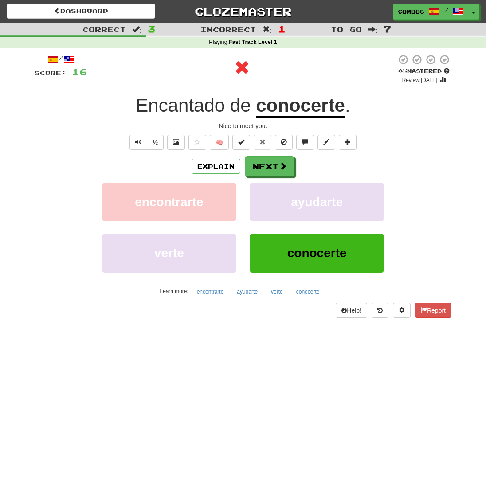
click at [374, 100] on div "Encantado de conocerte ." at bounding box center [243, 106] width 417 height 24
click at [374, 100] on body "Dashboard Clozemaster Combos / Toggle Dropdown Dashboard Leaderboard Activity F…" at bounding box center [243, 398] width 486 height 797
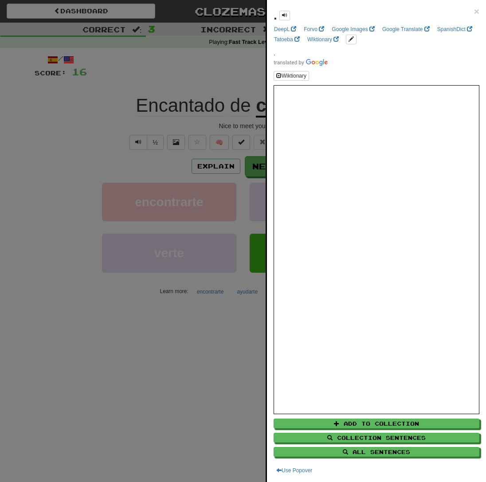
click at [154, 123] on div at bounding box center [243, 241] width 486 height 482
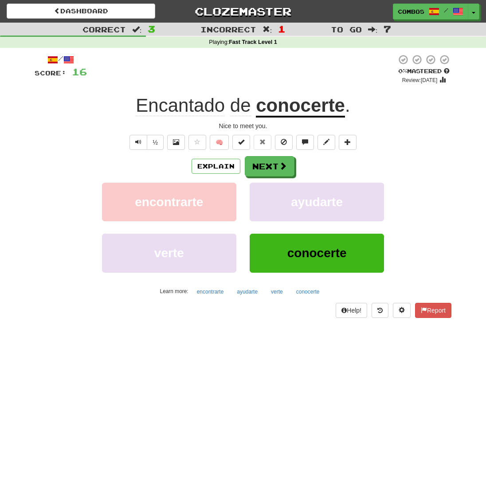
click at [122, 106] on div "Encantado de conocerte ." at bounding box center [243, 106] width 417 height 24
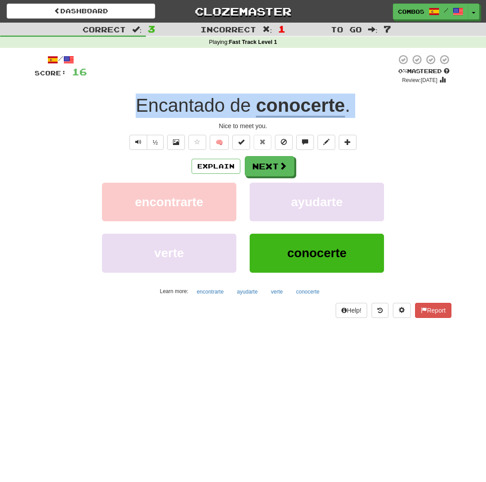
drag, startPoint x: 134, startPoint y: 104, endPoint x: 355, endPoint y: 121, distance: 221.6
click at [355, 121] on div "/ Score: 16 0 % Mastered Review: 2025-09-16 Encantado de conocerte . Nice to me…" at bounding box center [243, 186] width 417 height 264
copy div "Encantado de conocerte ."
click at [284, 169] on span at bounding box center [284, 166] width 8 height 8
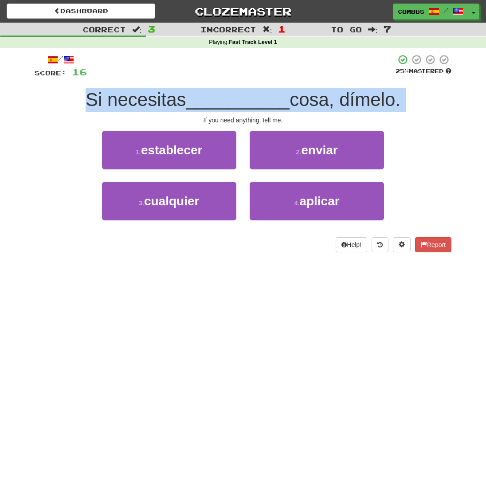
click at [93, 303] on div "Dashboard Clozemaster Combos / Toggle Dropdown Dashboard Leaderboard Activity F…" at bounding box center [243, 241] width 486 height 482
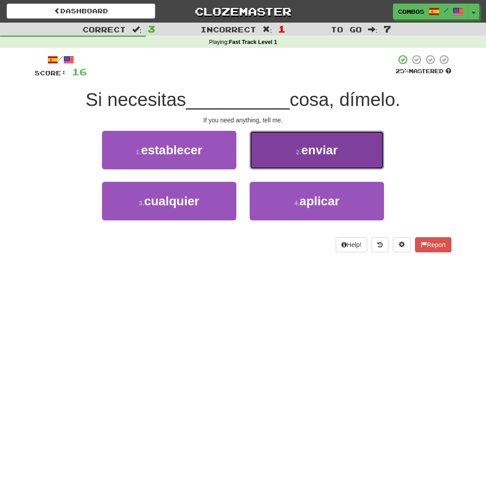
click at [362, 161] on button "2 . enviar" at bounding box center [317, 150] width 134 height 39
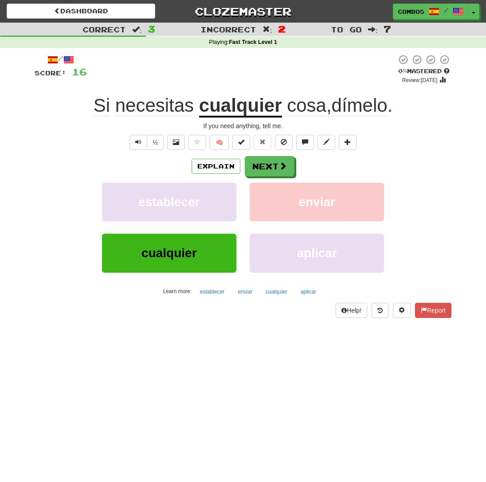
click at [414, 111] on div "Si necesitas cualquier cosa , dímelo ." at bounding box center [243, 106] width 417 height 24
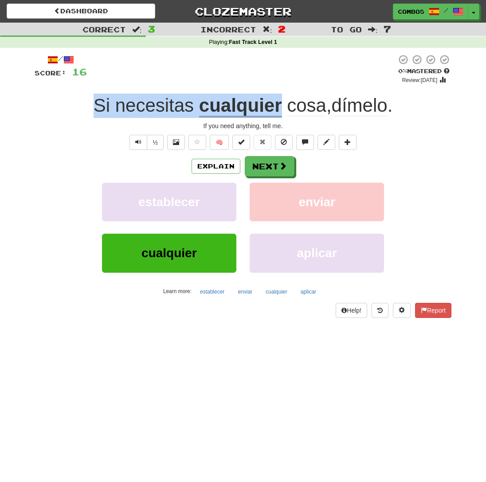
click at [414, 111] on div "Si necesitas cualquier cosa , dímelo ." at bounding box center [243, 106] width 417 height 24
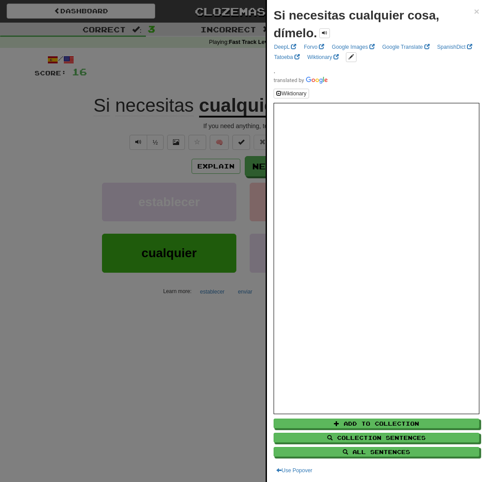
click at [197, 142] on div at bounding box center [243, 241] width 486 height 482
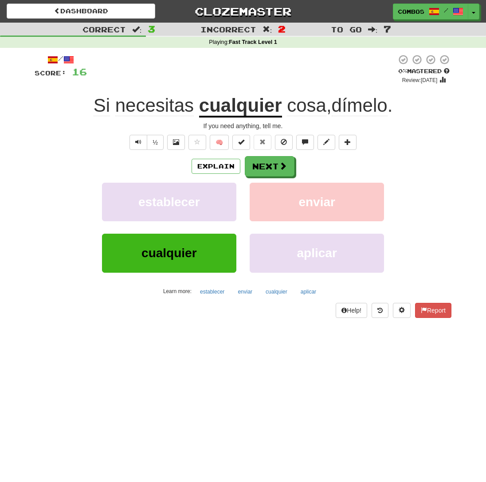
click at [405, 111] on div "Si necesitas cualquier cosa , dímelo ." at bounding box center [243, 106] width 417 height 24
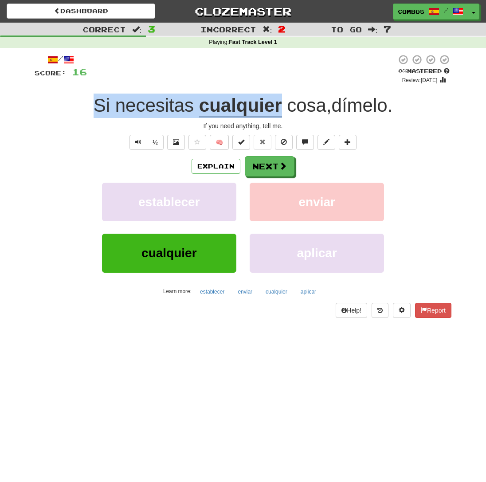
click at [405, 111] on div "Si necesitas cualquier cosa , dímelo ." at bounding box center [243, 106] width 417 height 24
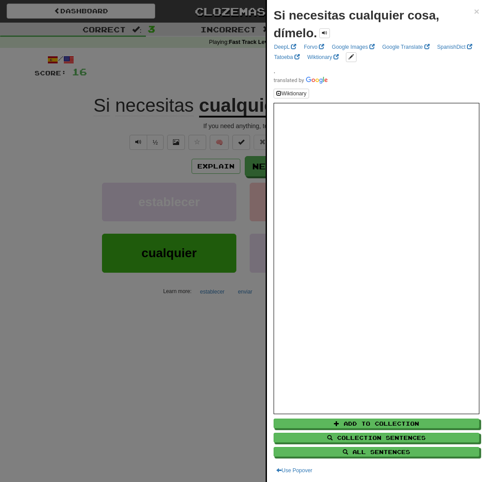
click at [250, 126] on div at bounding box center [243, 241] width 486 height 482
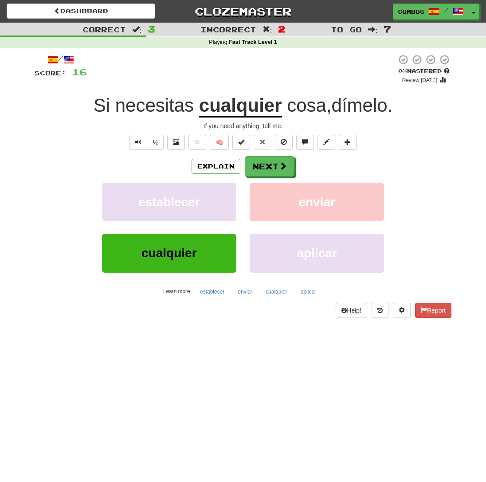
click at [403, 111] on div "Si necesitas cualquier cosa , dímelo ." at bounding box center [243, 106] width 417 height 24
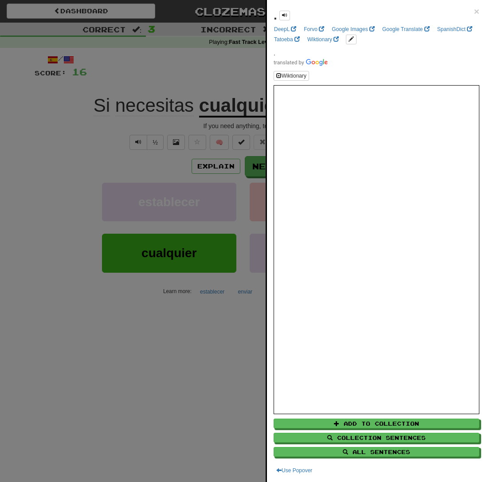
click at [223, 261] on div at bounding box center [243, 241] width 486 height 482
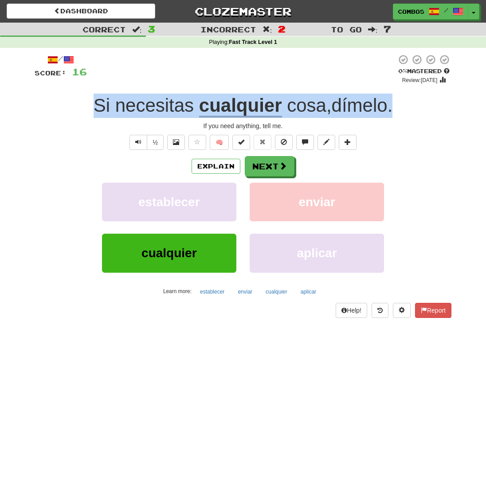
drag, startPoint x: 422, startPoint y: 96, endPoint x: 93, endPoint y: 99, distance: 329.2
click at [93, 99] on div "Si necesitas cualquier cosa , dímelo ." at bounding box center [243, 106] width 417 height 24
copy div "Si necesitas cualquier cosa , dímelo ."
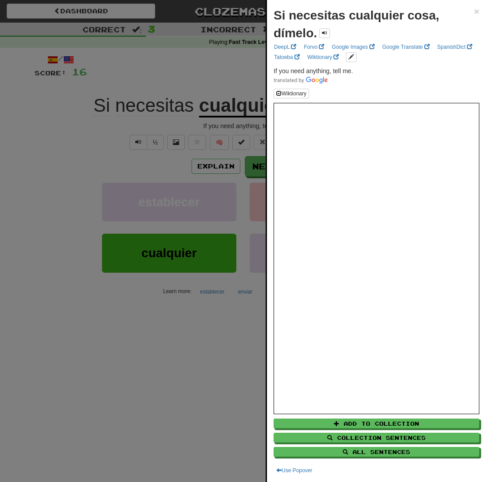
click at [74, 357] on div at bounding box center [243, 241] width 486 height 482
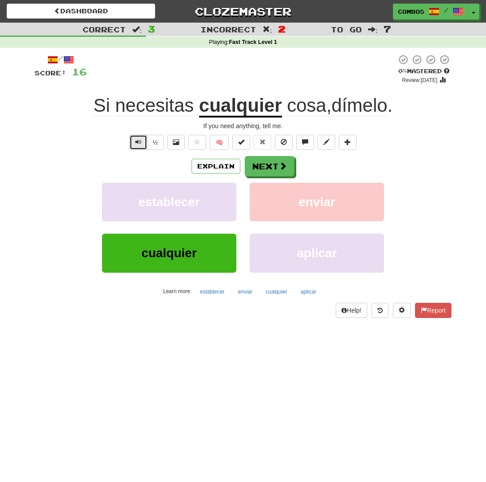
click at [139, 138] on button "Text-to-speech controls" at bounding box center [139, 142] width 18 height 15
click at [144, 136] on button "Text-to-speech controls" at bounding box center [139, 142] width 18 height 15
click at [269, 161] on button "Next" at bounding box center [270, 167] width 50 height 20
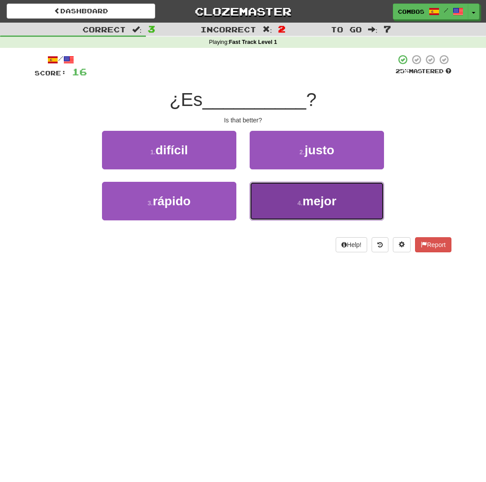
click at [367, 213] on button "4 . mejor" at bounding box center [317, 201] width 134 height 39
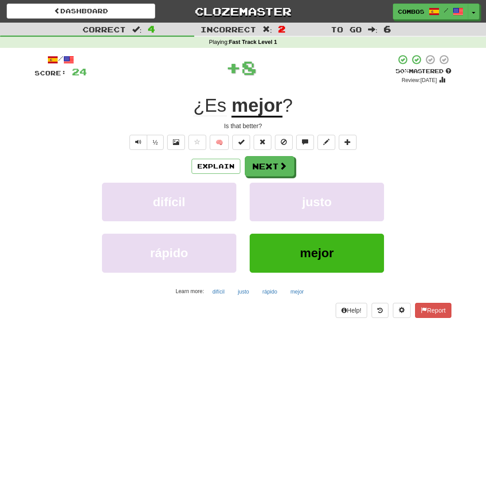
click at [351, 104] on div "¿Es mejor ?" at bounding box center [243, 106] width 417 height 24
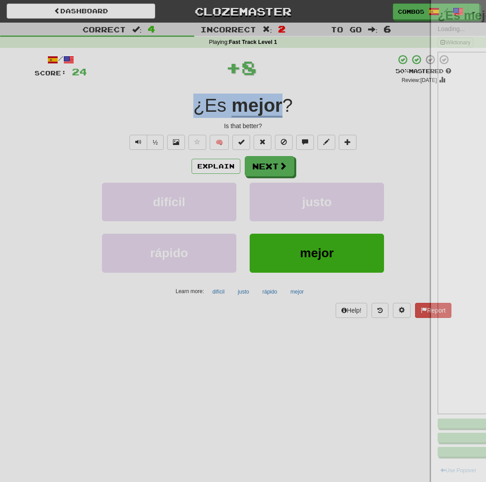
copy div "¿Es mejor"
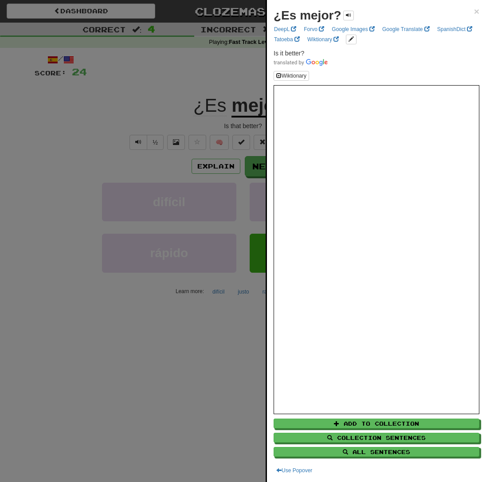
click at [33, 268] on div at bounding box center [243, 241] width 486 height 482
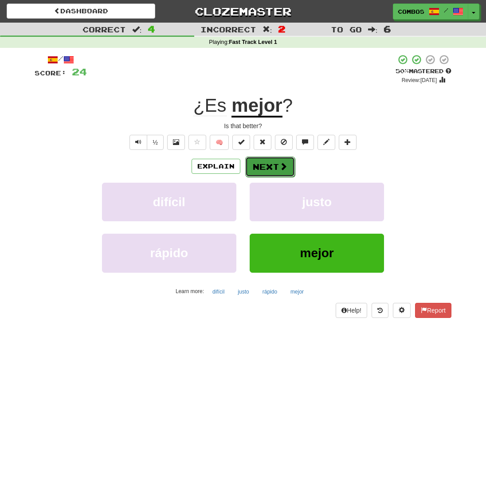
click at [286, 164] on span at bounding box center [284, 166] width 8 height 8
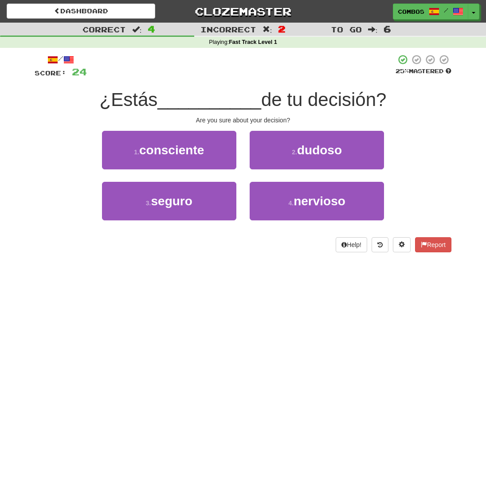
click at [312, 123] on div "Are you sure about your decision?" at bounding box center [243, 120] width 417 height 9
click at [303, 99] on span "de tu decisión?" at bounding box center [324, 99] width 126 height 21
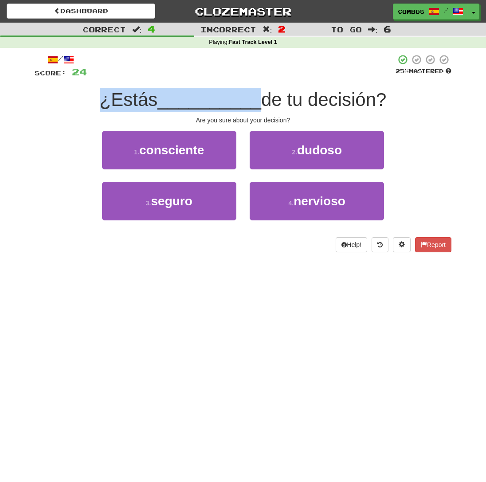
click at [303, 99] on span "de tu decisión?" at bounding box center [324, 99] width 126 height 21
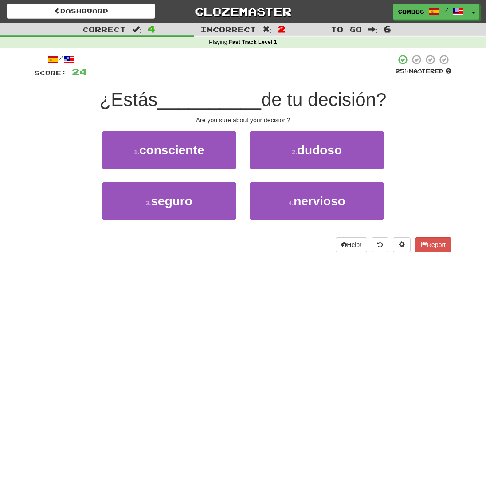
click at [303, 120] on div "Are you sure about your decision?" at bounding box center [243, 120] width 417 height 9
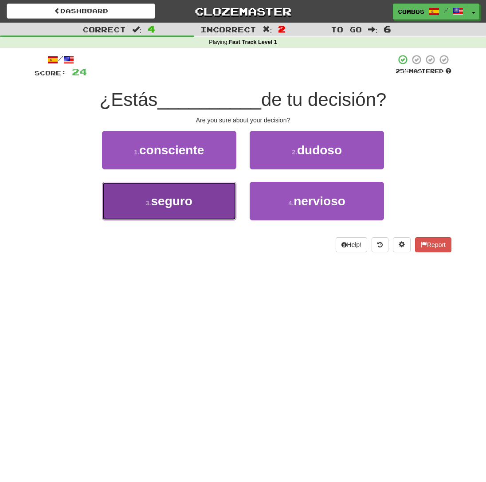
click at [221, 205] on button "3 . seguro" at bounding box center [169, 201] width 134 height 39
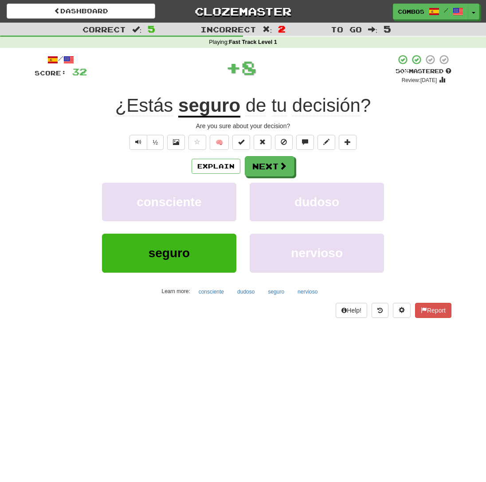
click at [382, 105] on div "¿Estás seguro de tu decisión ?" at bounding box center [243, 106] width 417 height 24
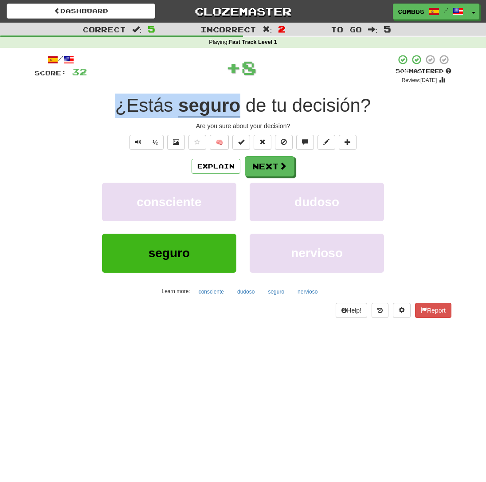
click at [382, 105] on div "¿Estás seguro de tu decisión ?" at bounding box center [243, 106] width 417 height 24
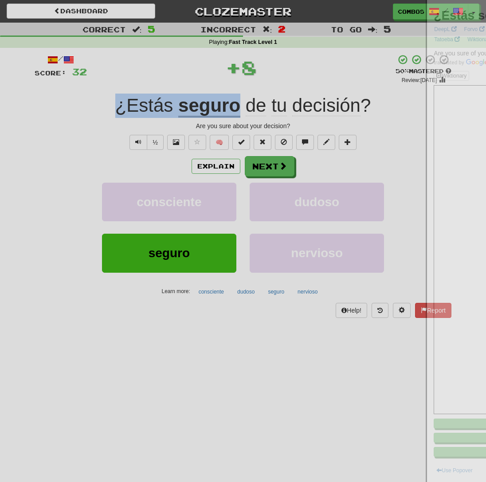
copy div "¿Estás seguro"
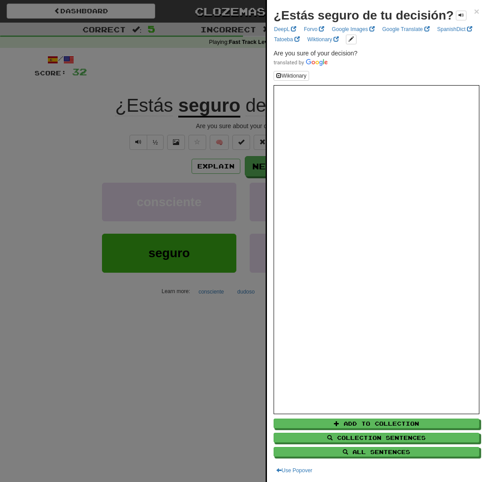
click at [79, 342] on div at bounding box center [243, 241] width 486 height 482
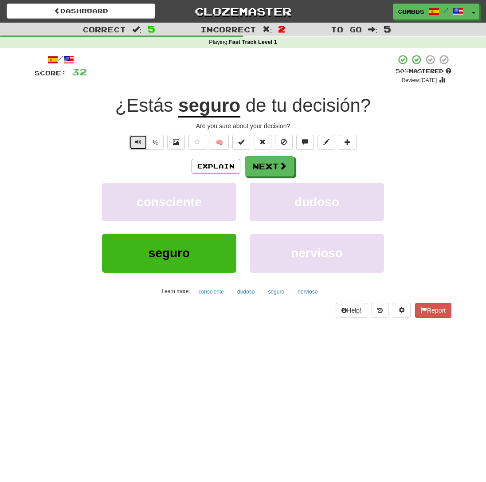
click at [134, 144] on button "Text-to-speech controls" at bounding box center [139, 142] width 18 height 15
click at [137, 146] on button "Text-to-speech controls" at bounding box center [139, 142] width 18 height 15
click at [141, 141] on span "Text-to-speech controls" at bounding box center [138, 142] width 6 height 6
click at [141, 143] on span "Text-to-speech controls" at bounding box center [138, 142] width 6 height 6
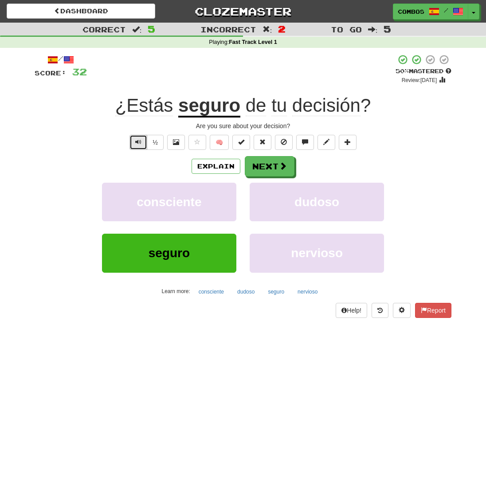
click at [134, 142] on button "Text-to-speech controls" at bounding box center [139, 142] width 18 height 15
click at [139, 143] on span "Text-to-speech controls" at bounding box center [138, 142] width 6 height 6
click at [339, 113] on span "decisión" at bounding box center [326, 105] width 68 height 21
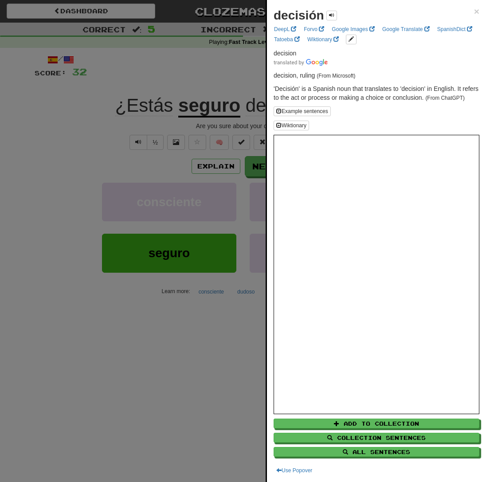
click at [183, 394] on div at bounding box center [243, 241] width 486 height 482
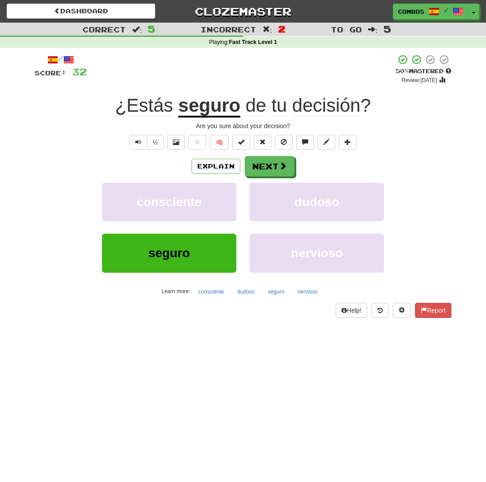
click at [129, 142] on div "½" at bounding box center [146, 142] width 36 height 15
click at [137, 144] on span "Text-to-speech controls" at bounding box center [138, 142] width 6 height 6
click at [261, 164] on button "Next" at bounding box center [270, 167] width 50 height 20
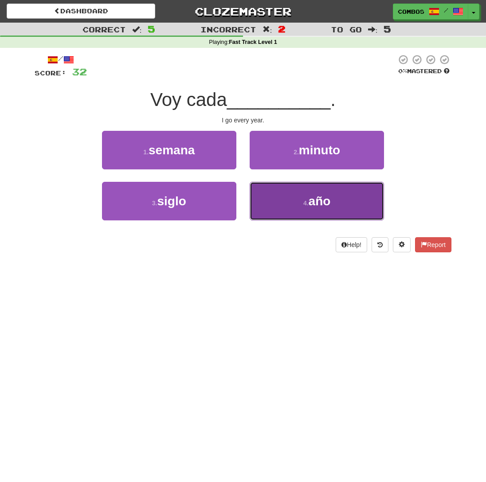
click at [288, 217] on button "4 . año" at bounding box center [317, 201] width 134 height 39
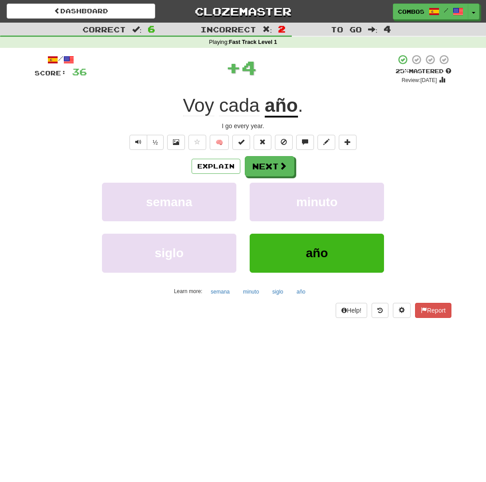
click at [319, 118] on div "Voy cada año ." at bounding box center [243, 106] width 417 height 24
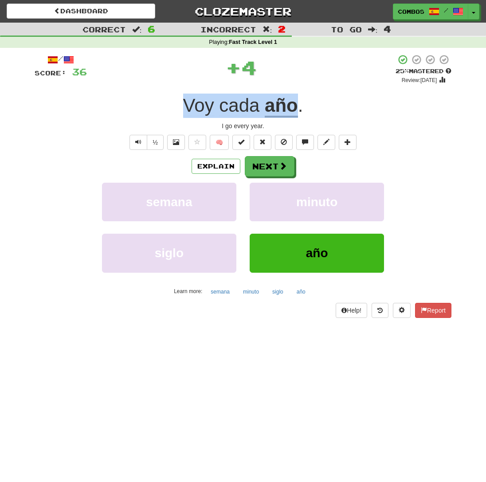
click at [319, 118] on div "Voy cada año ." at bounding box center [243, 106] width 417 height 24
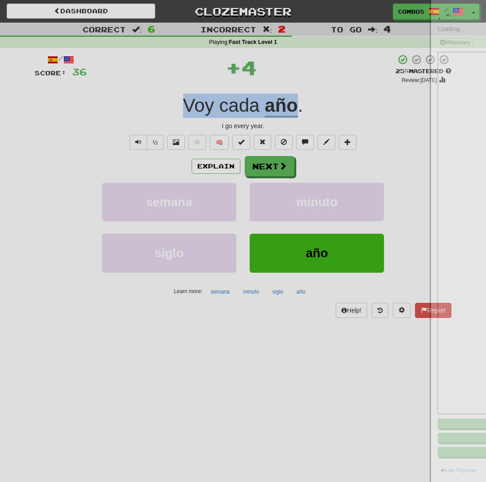
copy div "Voy cada año"
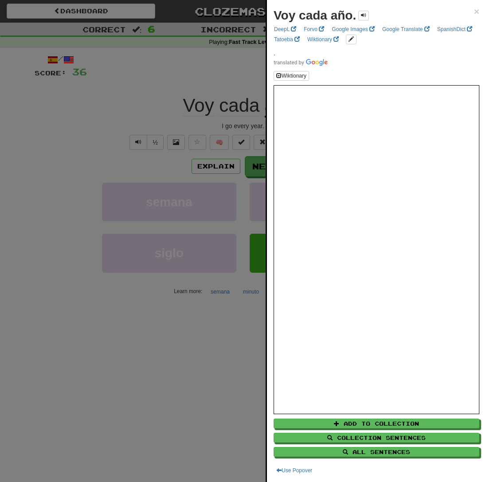
click at [157, 386] on div at bounding box center [243, 241] width 486 height 482
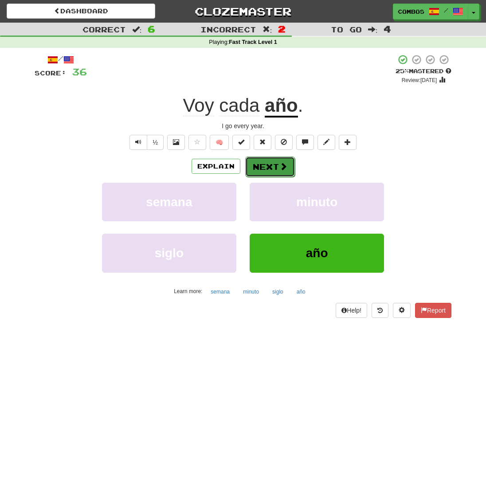
click at [266, 164] on button "Next" at bounding box center [270, 167] width 50 height 20
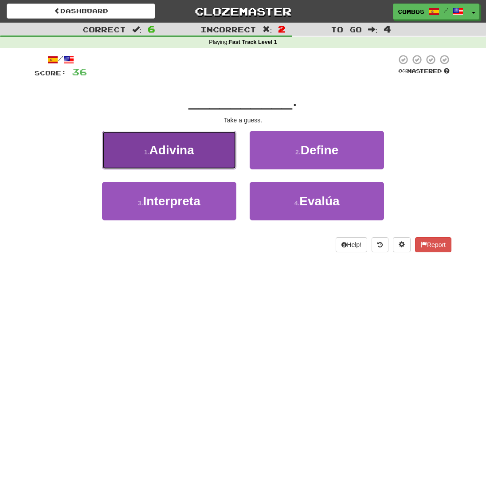
click at [210, 162] on button "1 . Adivina" at bounding box center [169, 150] width 134 height 39
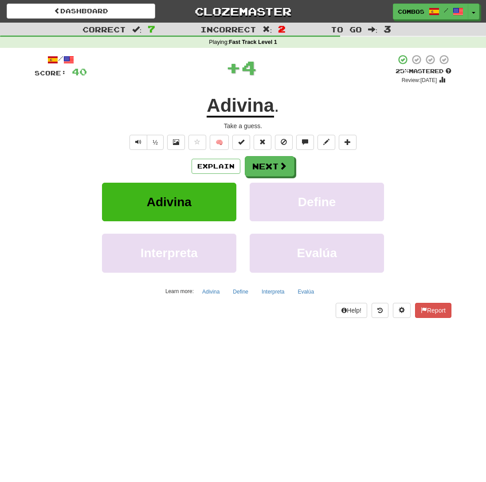
click at [319, 99] on div "Adivina ." at bounding box center [243, 106] width 417 height 24
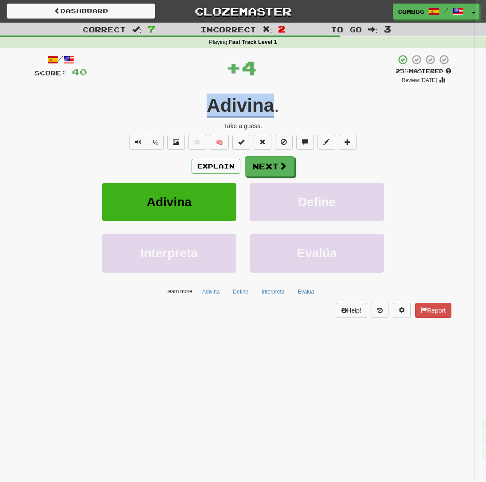
click at [319, 99] on div "Adivina ." at bounding box center [243, 106] width 417 height 24
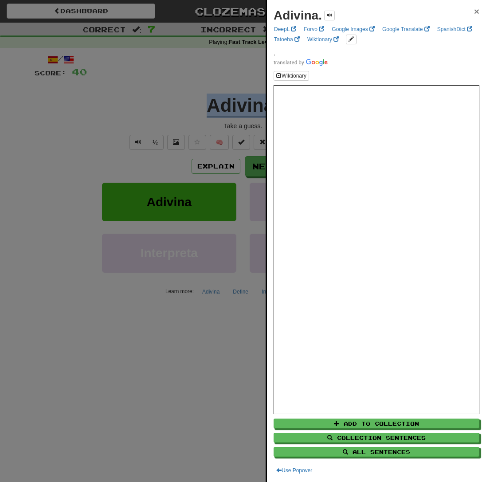
click at [477, 12] on span "×" at bounding box center [476, 11] width 5 height 10
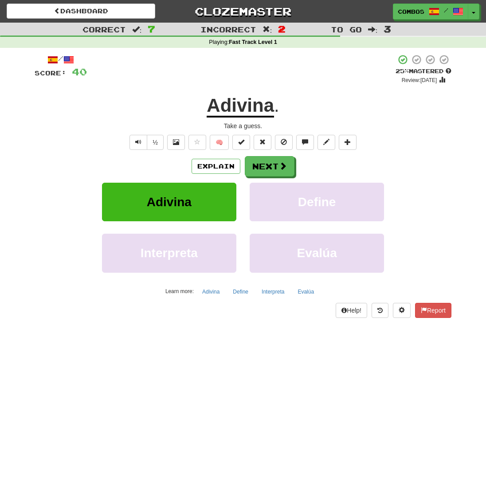
click at [411, 93] on div "/ Score: 40 + 4 25 % Mastered Review: 2025-09-17 Adivina . Take a guess. ½ 🧠 Ex…" at bounding box center [243, 186] width 417 height 264
click at [268, 167] on button "Next" at bounding box center [270, 167] width 50 height 20
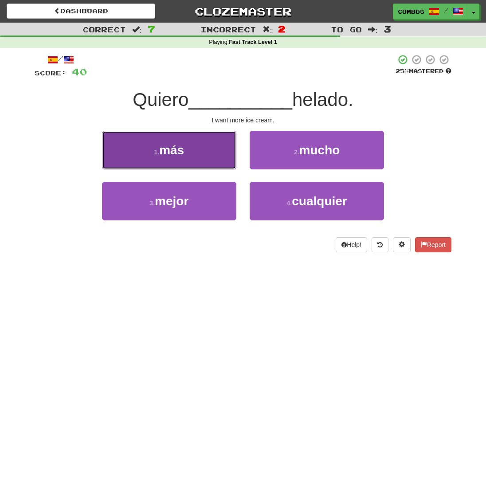
click at [222, 163] on button "1 . más" at bounding box center [169, 150] width 134 height 39
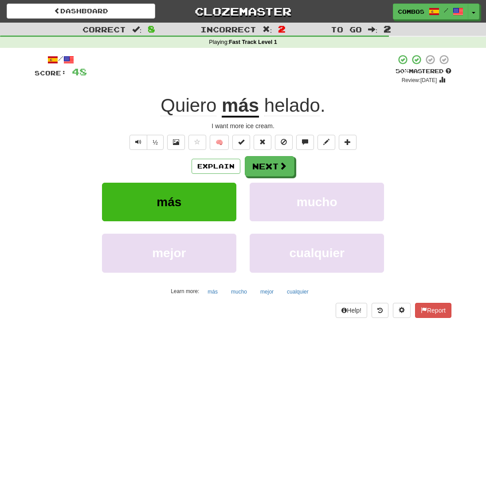
click at [377, 102] on div "Quiero más helado ." at bounding box center [243, 106] width 417 height 24
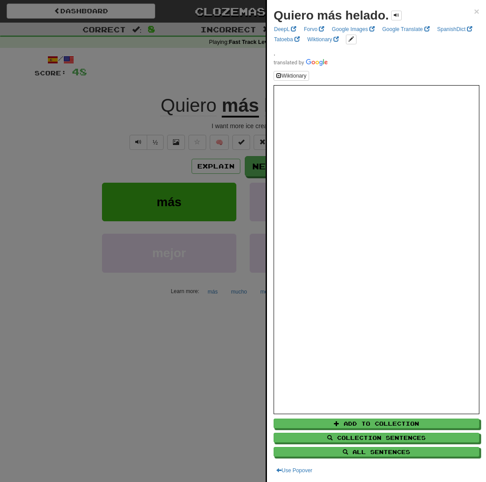
click at [239, 126] on div at bounding box center [243, 241] width 486 height 482
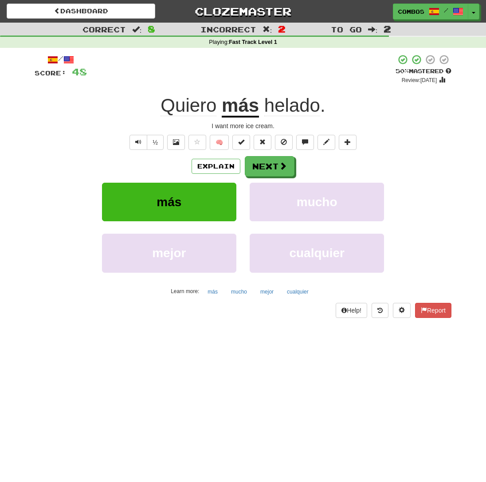
click at [331, 109] on div "Quiero más helado ." at bounding box center [243, 106] width 417 height 24
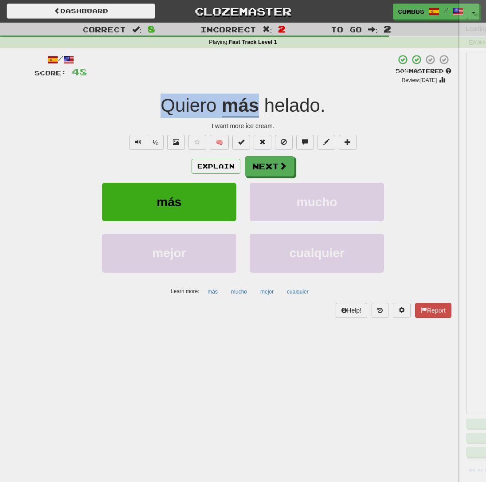
click at [331, 109] on div "Quiero más helado ." at bounding box center [243, 106] width 417 height 24
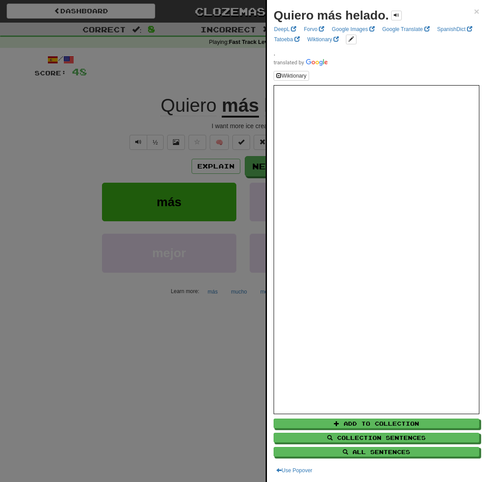
click at [155, 187] on div at bounding box center [243, 241] width 486 height 482
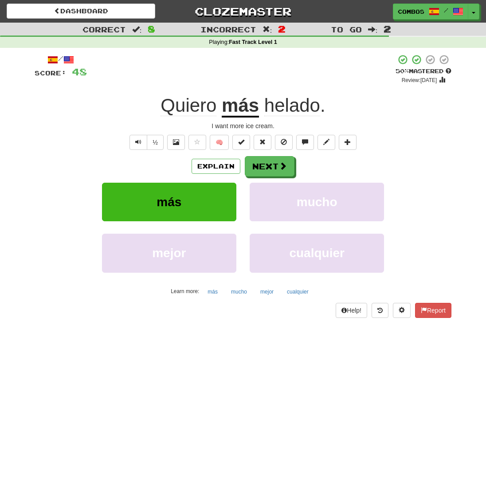
click at [343, 111] on div "Quiero más helado ." at bounding box center [243, 106] width 417 height 24
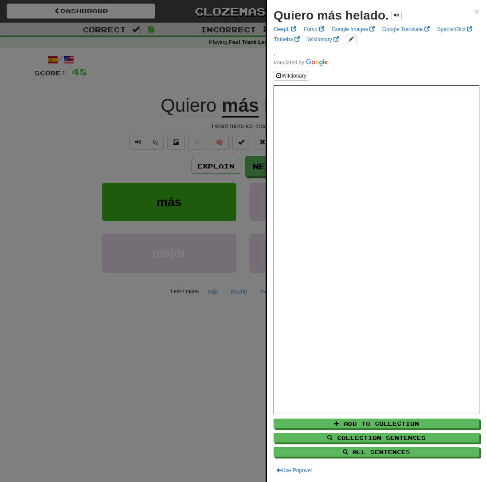
click at [176, 185] on div at bounding box center [243, 241] width 486 height 482
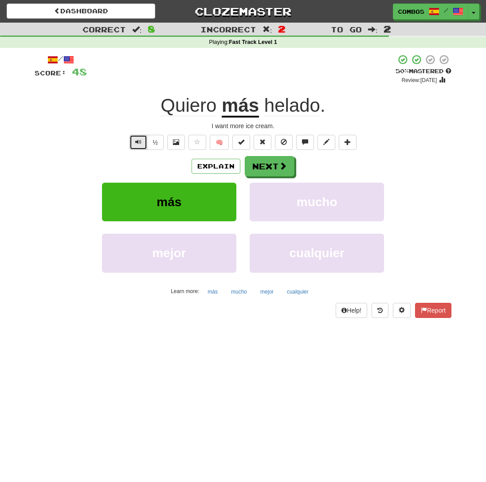
click at [138, 145] on span "Text-to-speech controls" at bounding box center [138, 142] width 6 height 6
click at [274, 176] on button "Next" at bounding box center [270, 167] width 50 height 20
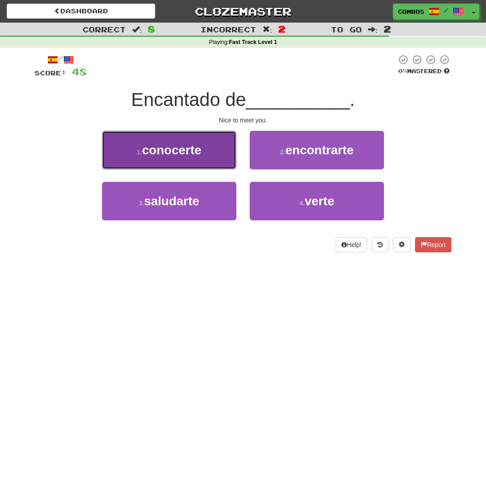
click at [210, 159] on button "1 . conocerte" at bounding box center [169, 150] width 134 height 39
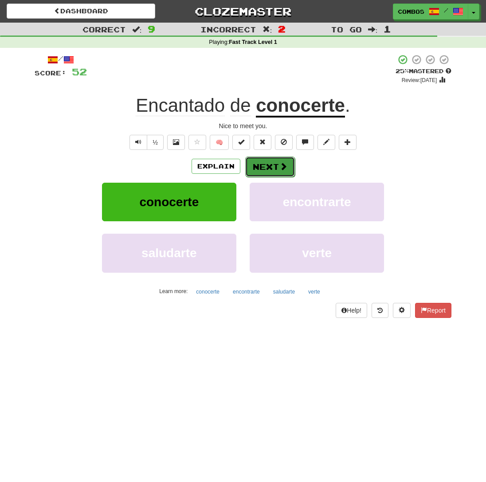
click at [262, 169] on button "Next" at bounding box center [270, 167] width 50 height 20
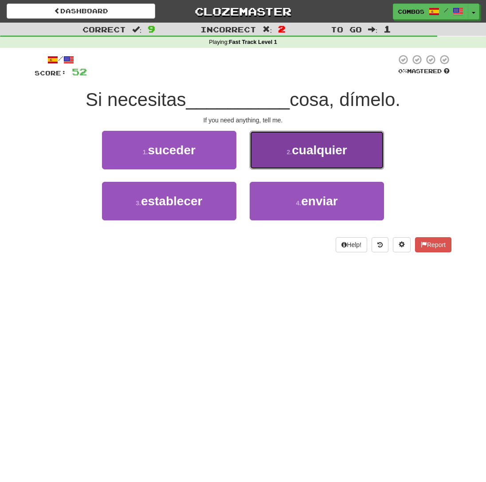
click at [256, 164] on button "2 . cualquier" at bounding box center [317, 150] width 134 height 39
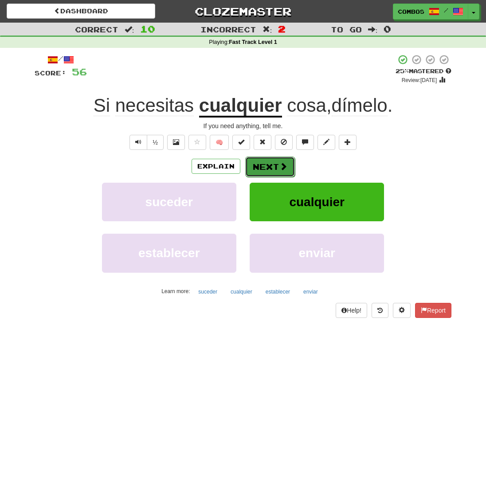
click at [278, 169] on button "Next" at bounding box center [270, 167] width 50 height 20
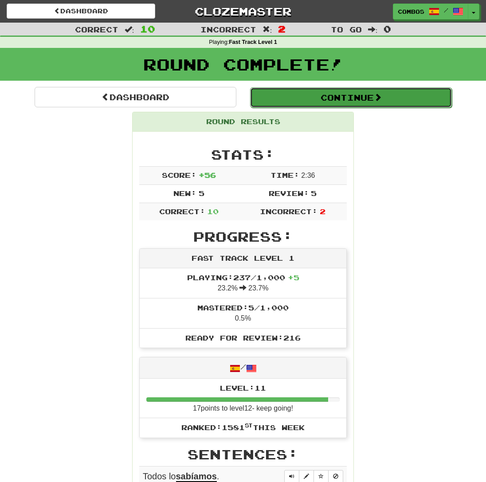
click at [314, 106] on button "Continue" at bounding box center [351, 97] width 202 height 20
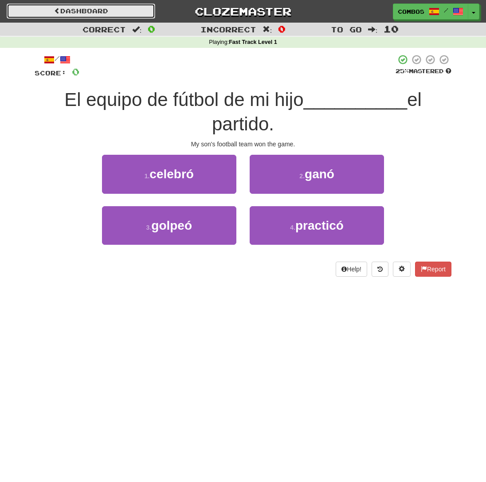
click at [126, 13] on link "Dashboard" at bounding box center [81, 11] width 149 height 15
